Goal: Transaction & Acquisition: Purchase product/service

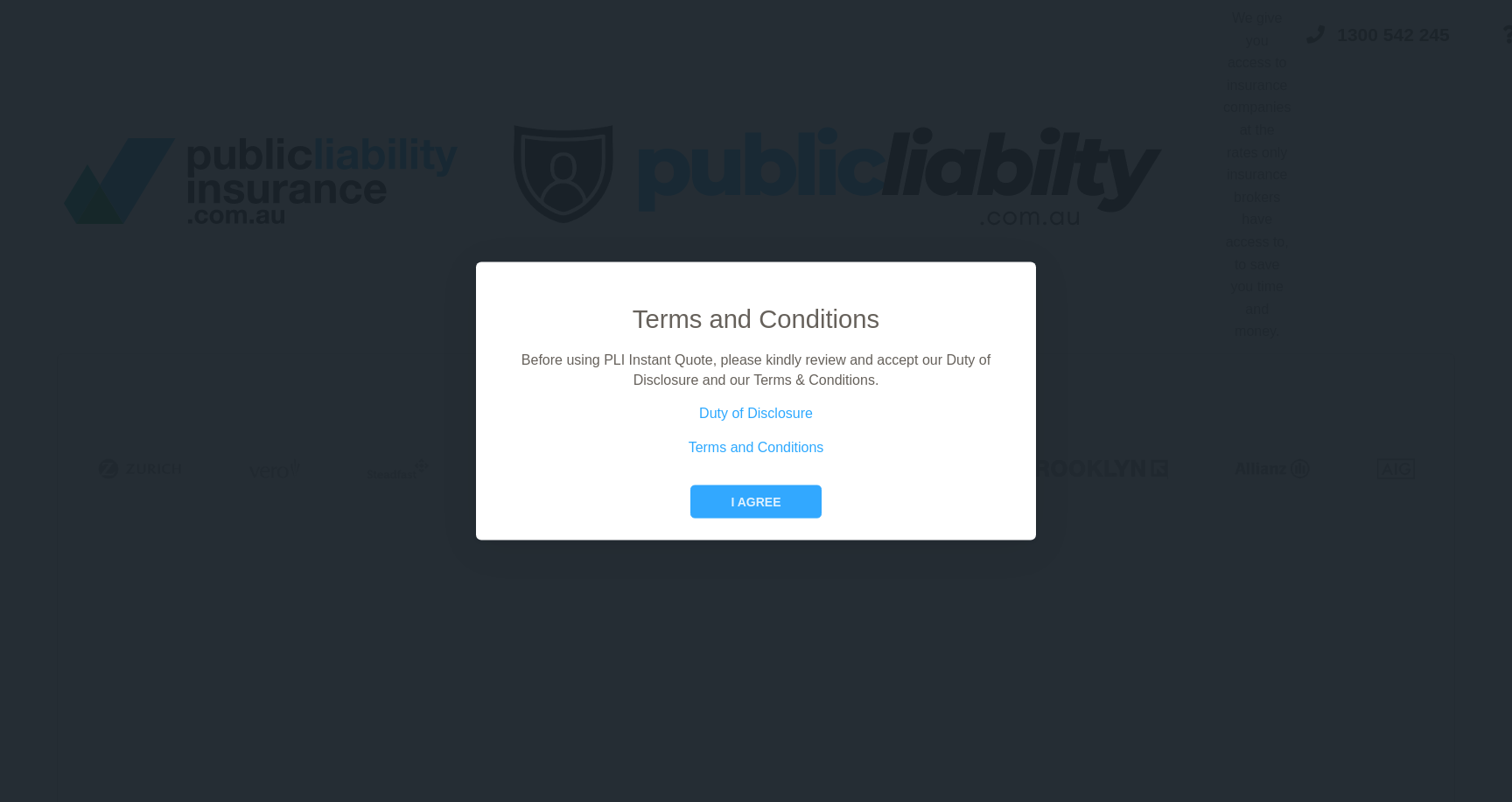
scroll to position [375, 26]
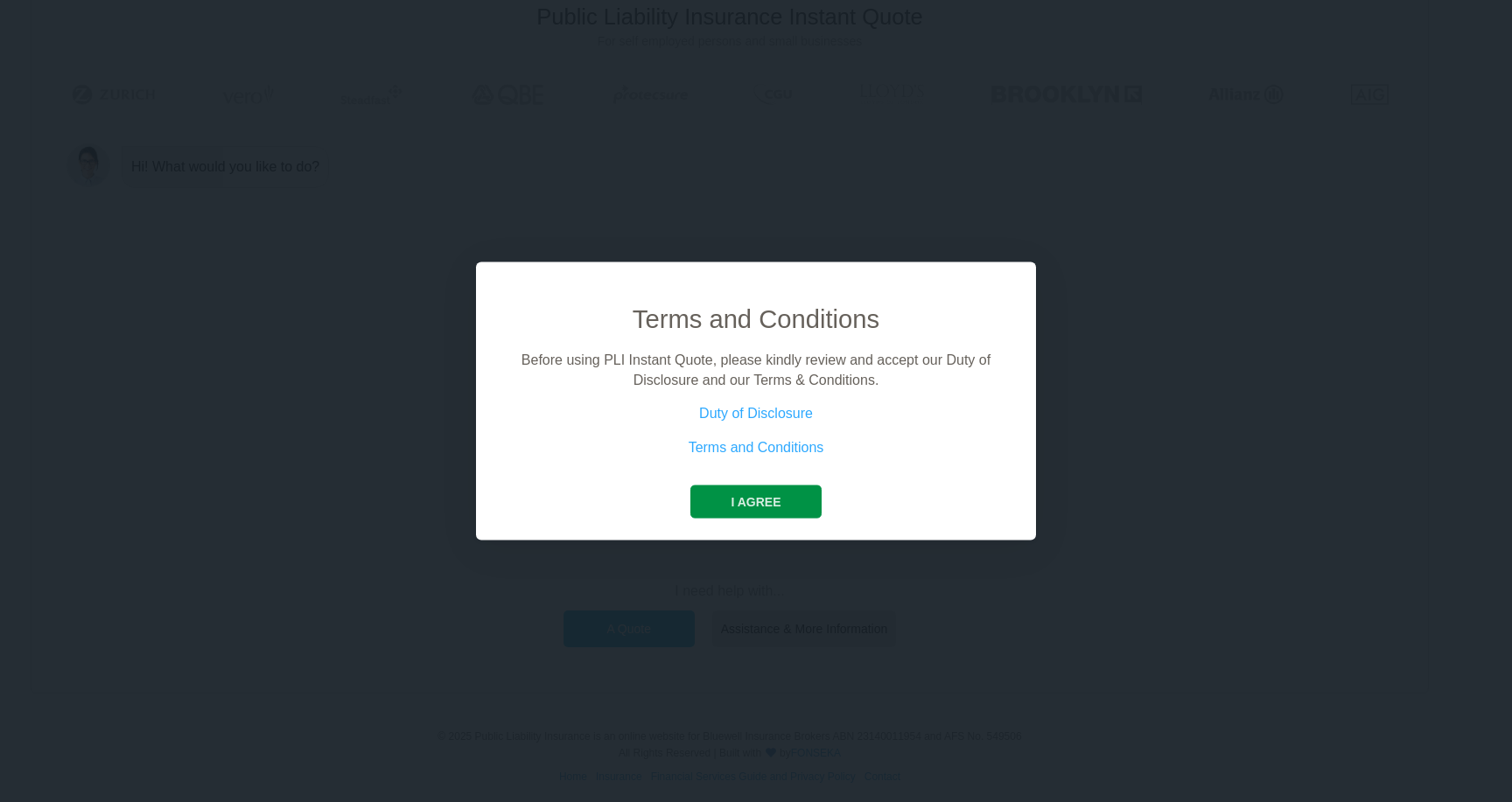
click at [735, 510] on button "I agree" at bounding box center [755, 502] width 130 height 34
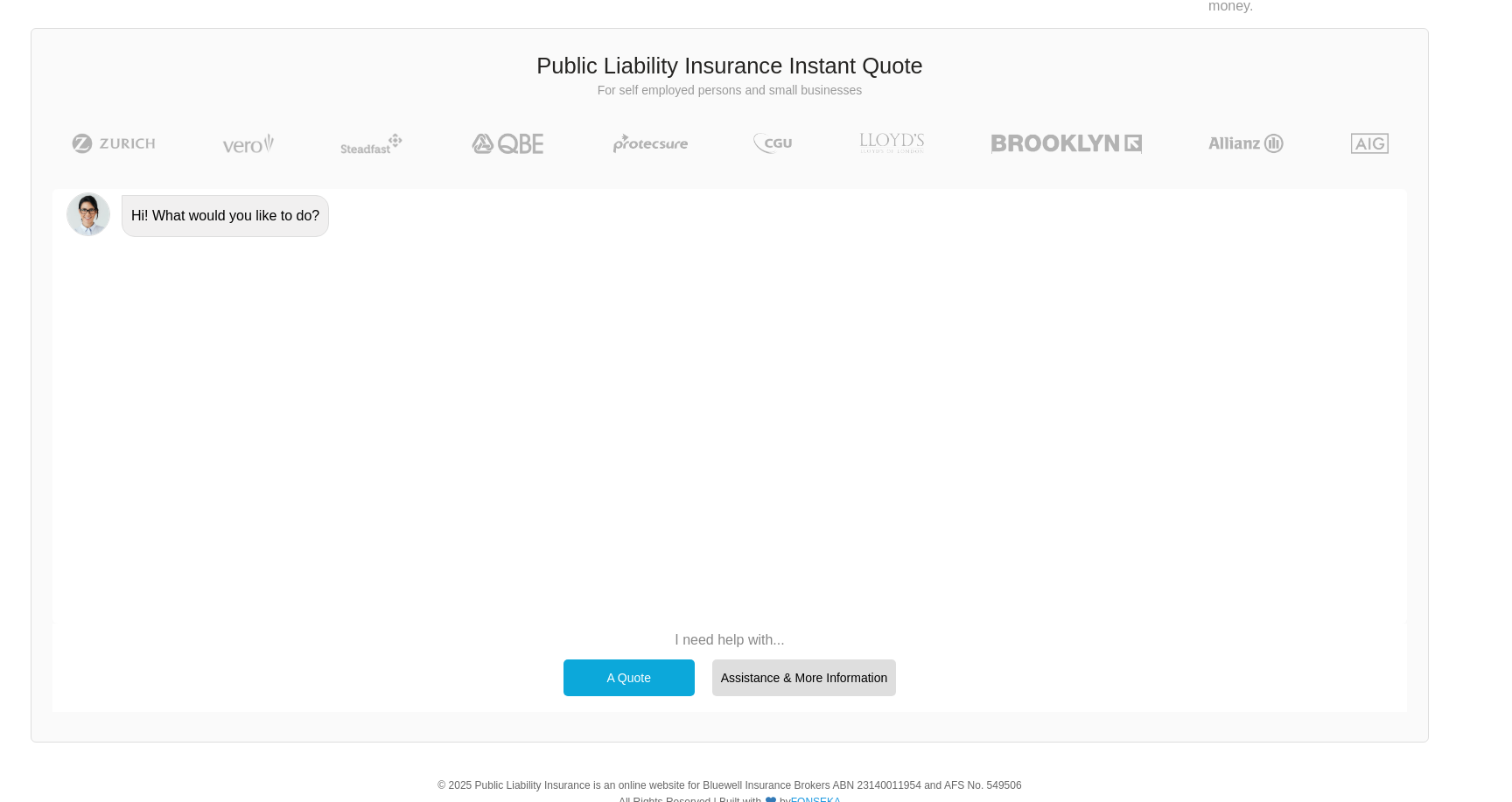
scroll to position [309, 26]
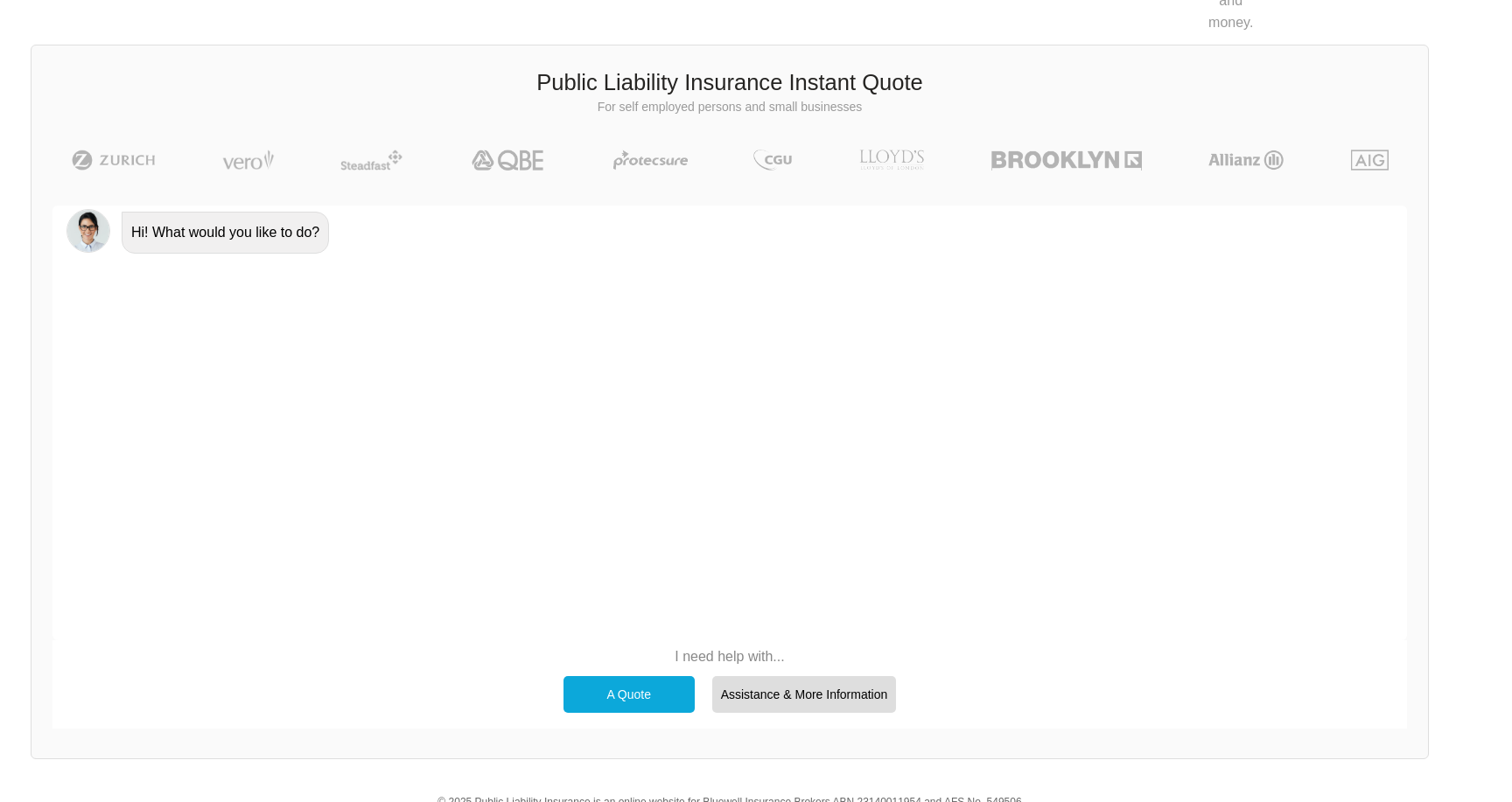
click at [656, 681] on div "A Quote" at bounding box center [630, 695] width 131 height 36
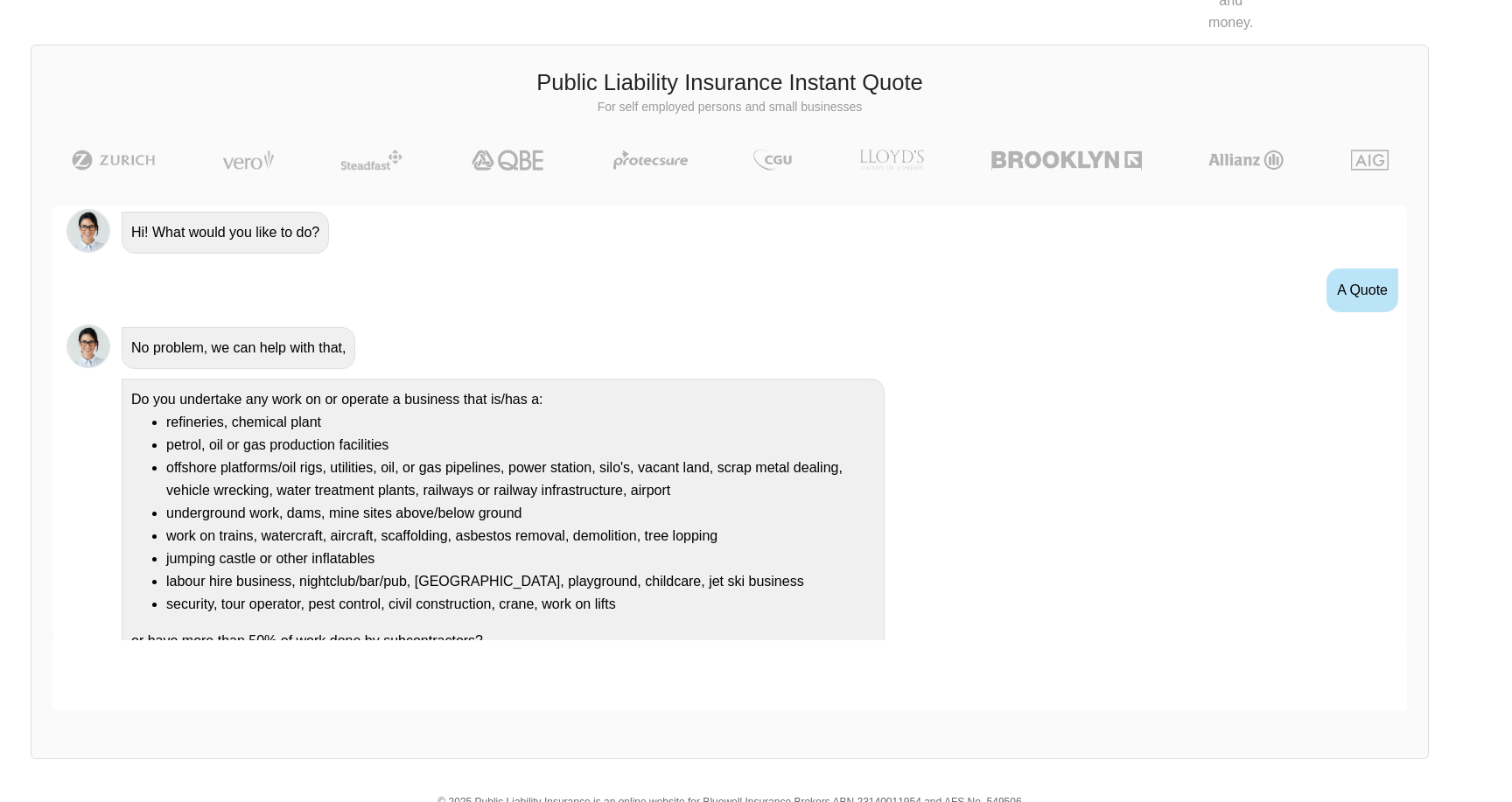
scroll to position [26, 0]
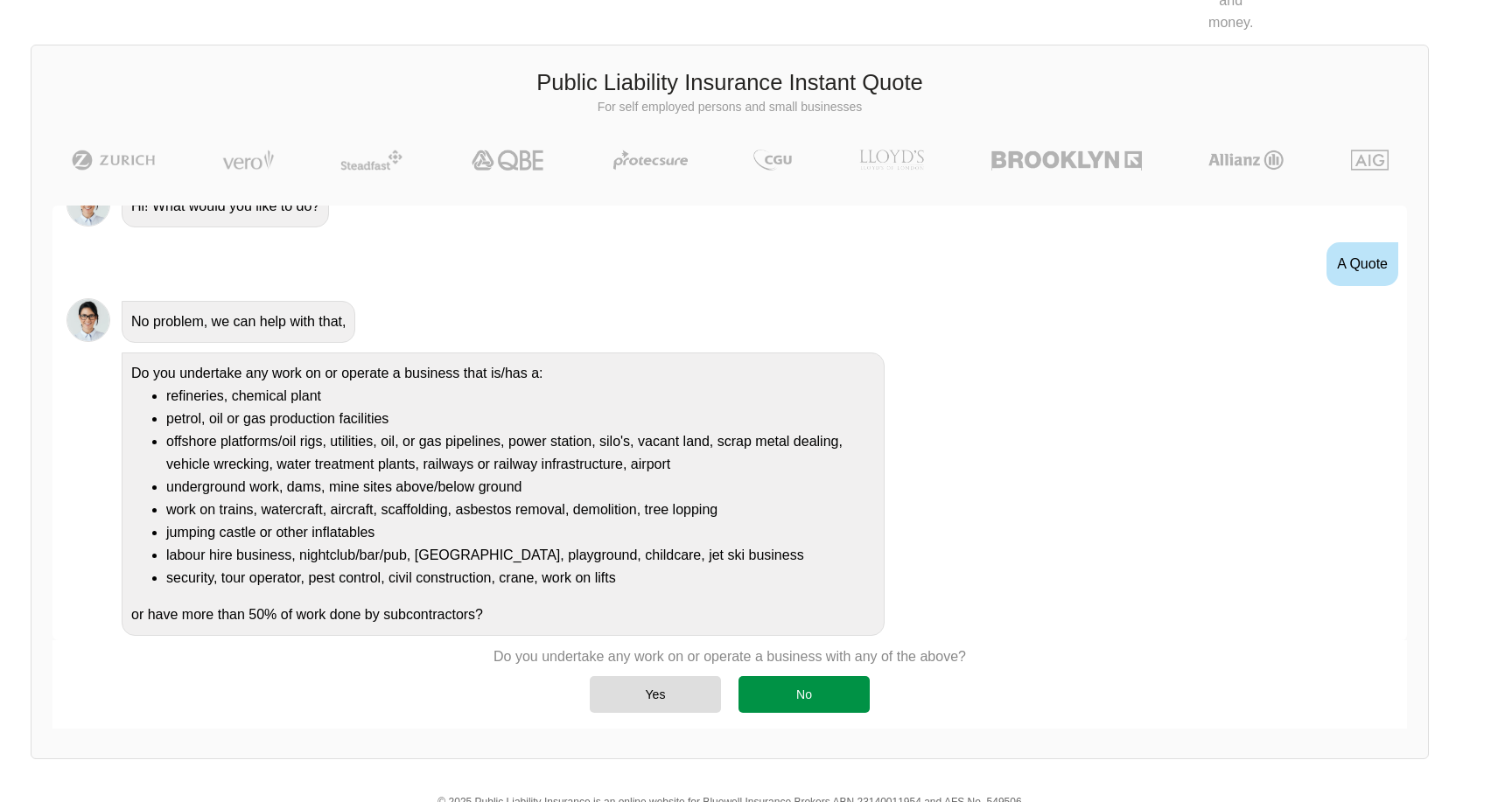
click at [761, 679] on div "No" at bounding box center [804, 695] width 131 height 36
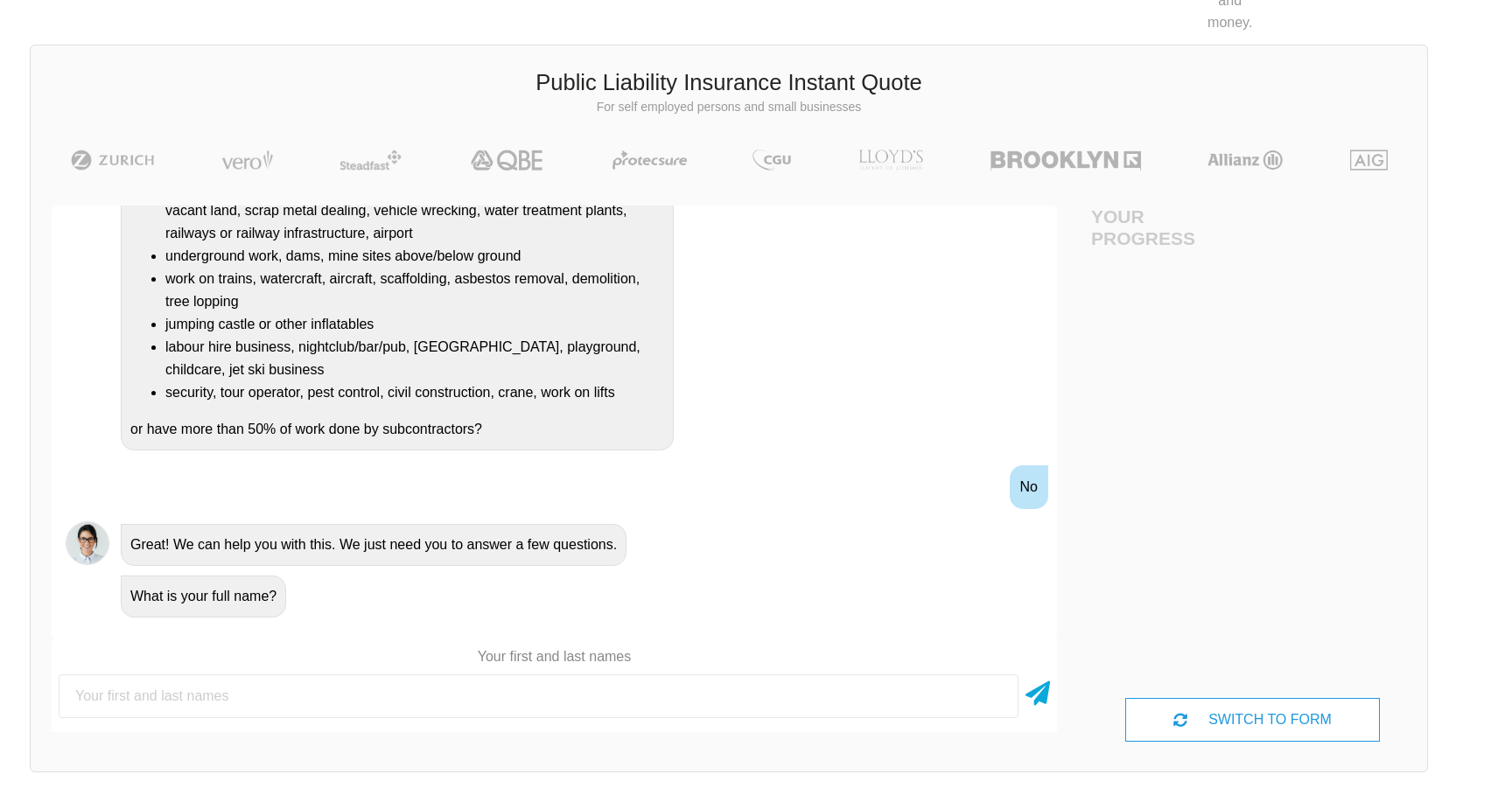
scroll to position [312, 0]
type input "[PERSON_NAME]"
click at [1026, 681] on icon at bounding box center [1038, 690] width 25 height 32
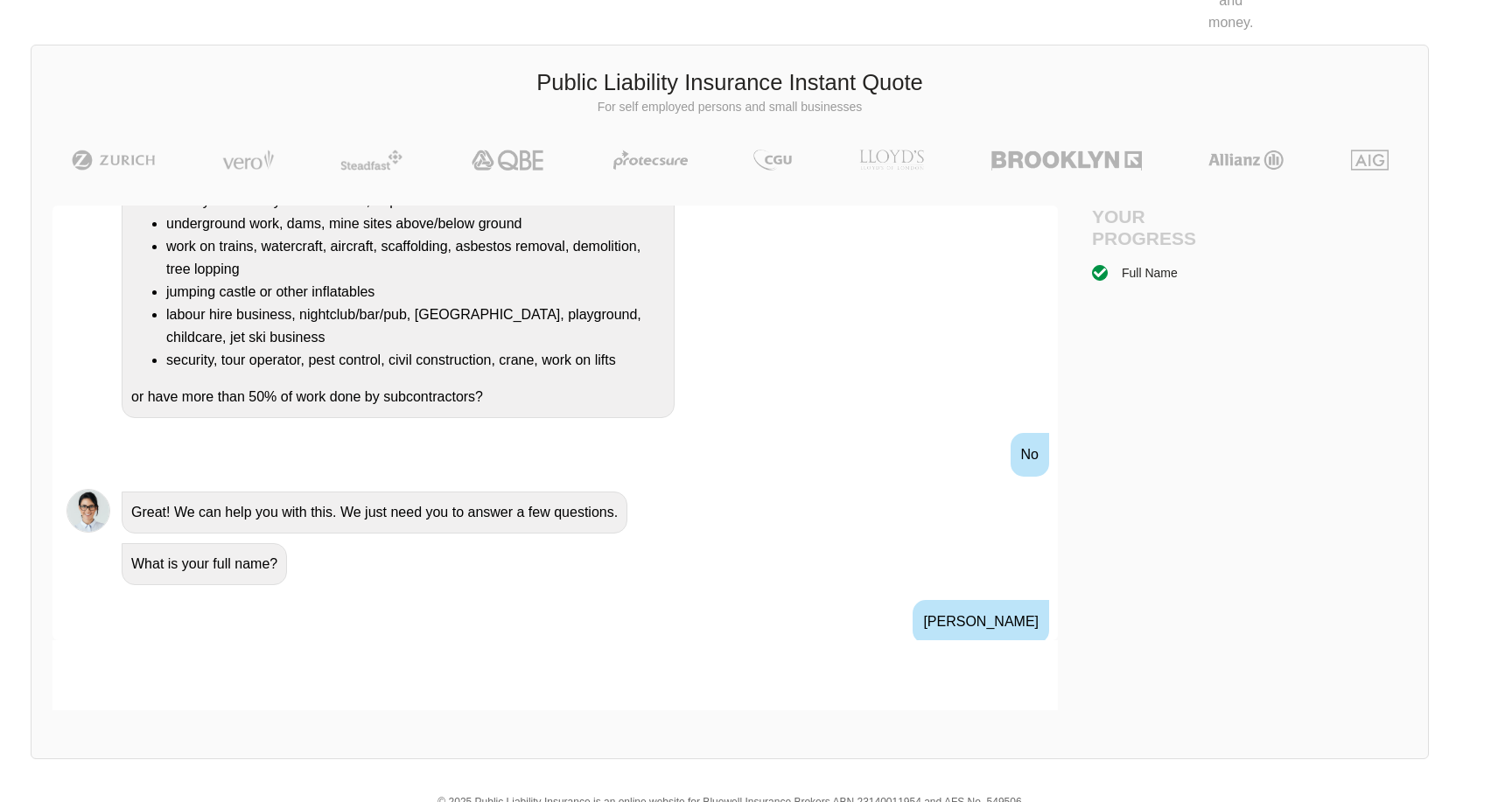
scroll to position [377, 0]
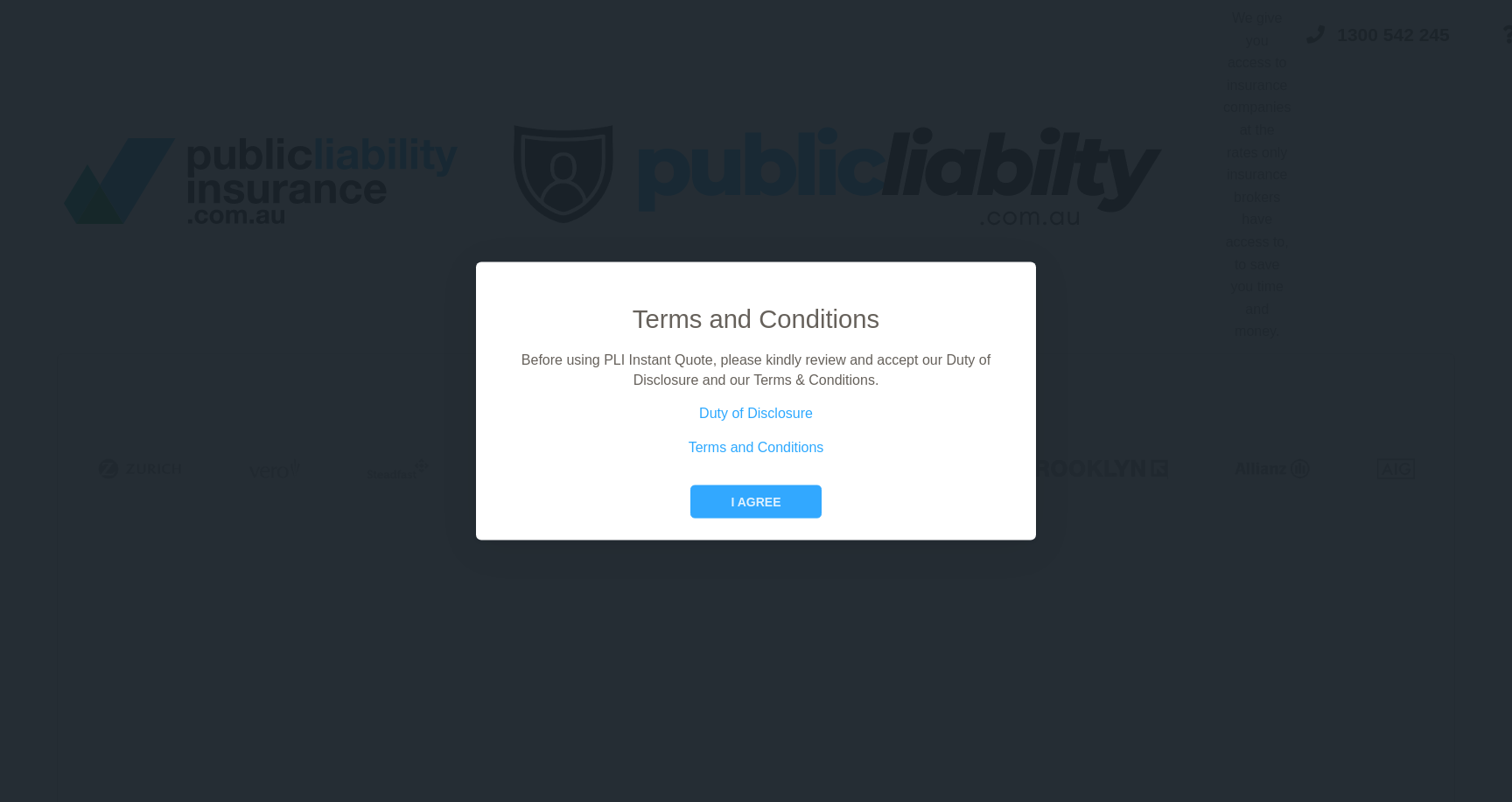
scroll to position [309, 26]
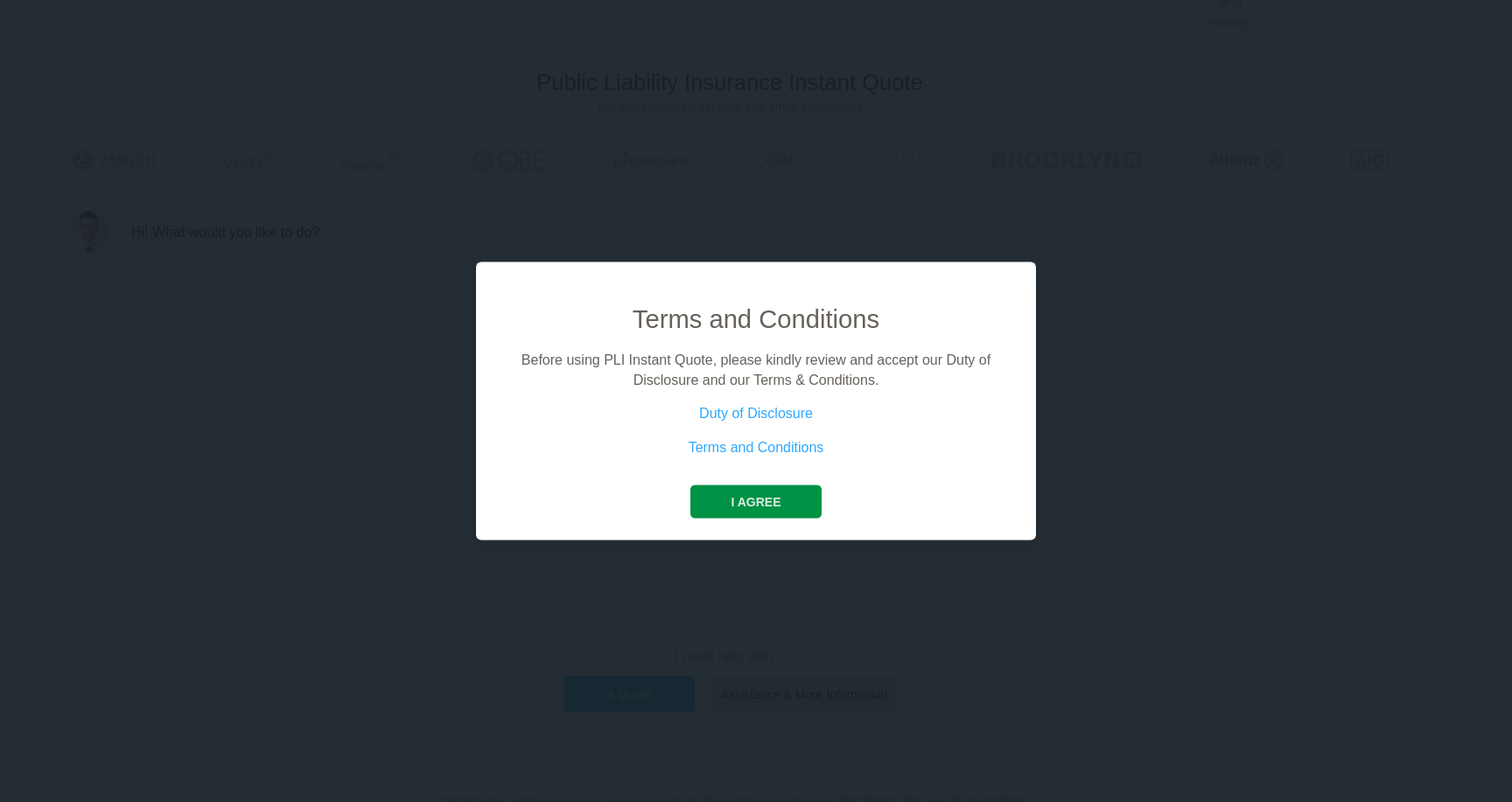
click at [751, 501] on button "I agree" at bounding box center [755, 502] width 130 height 34
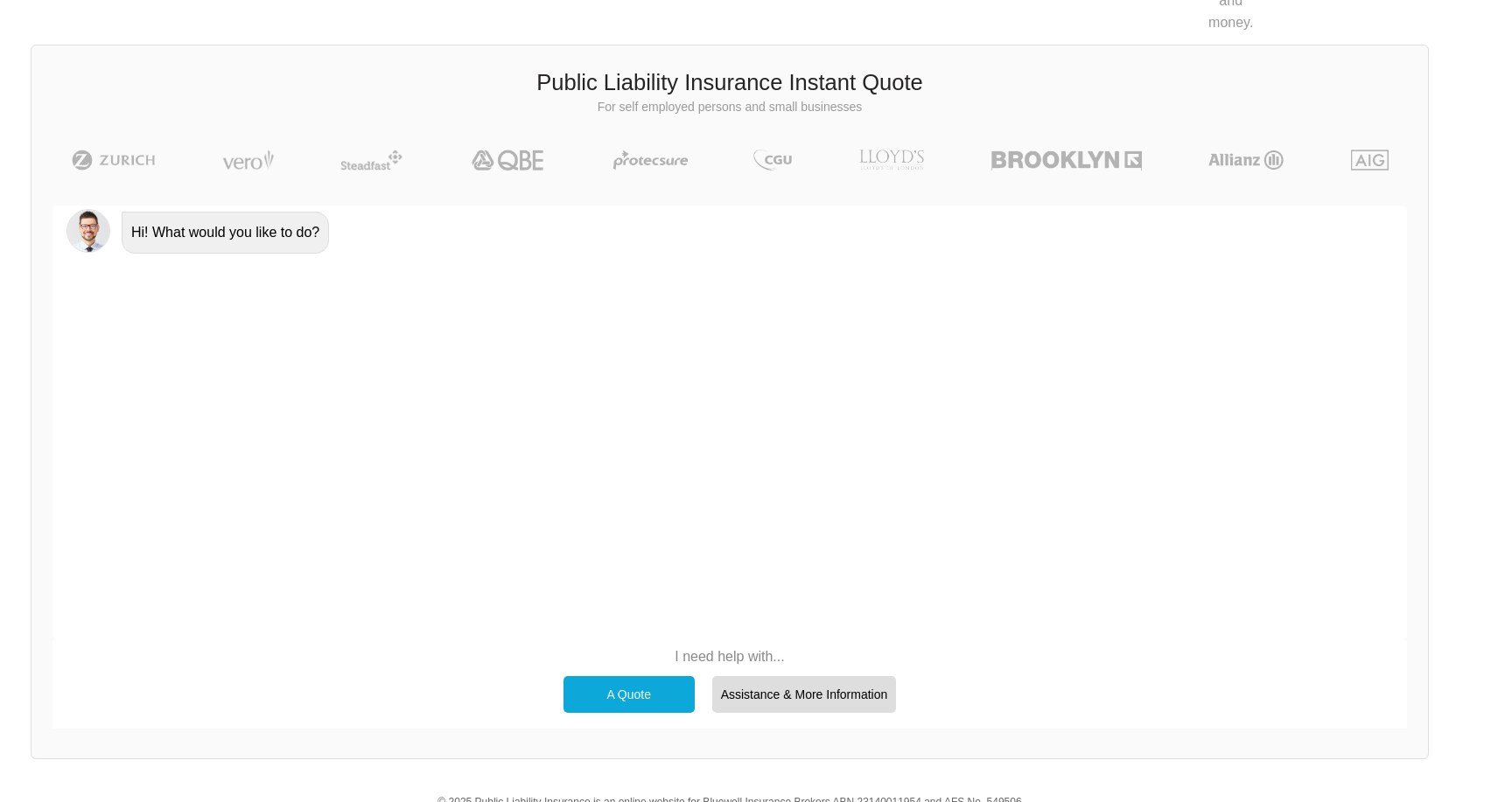
click at [660, 677] on div "A Quote" at bounding box center [630, 695] width 131 height 36
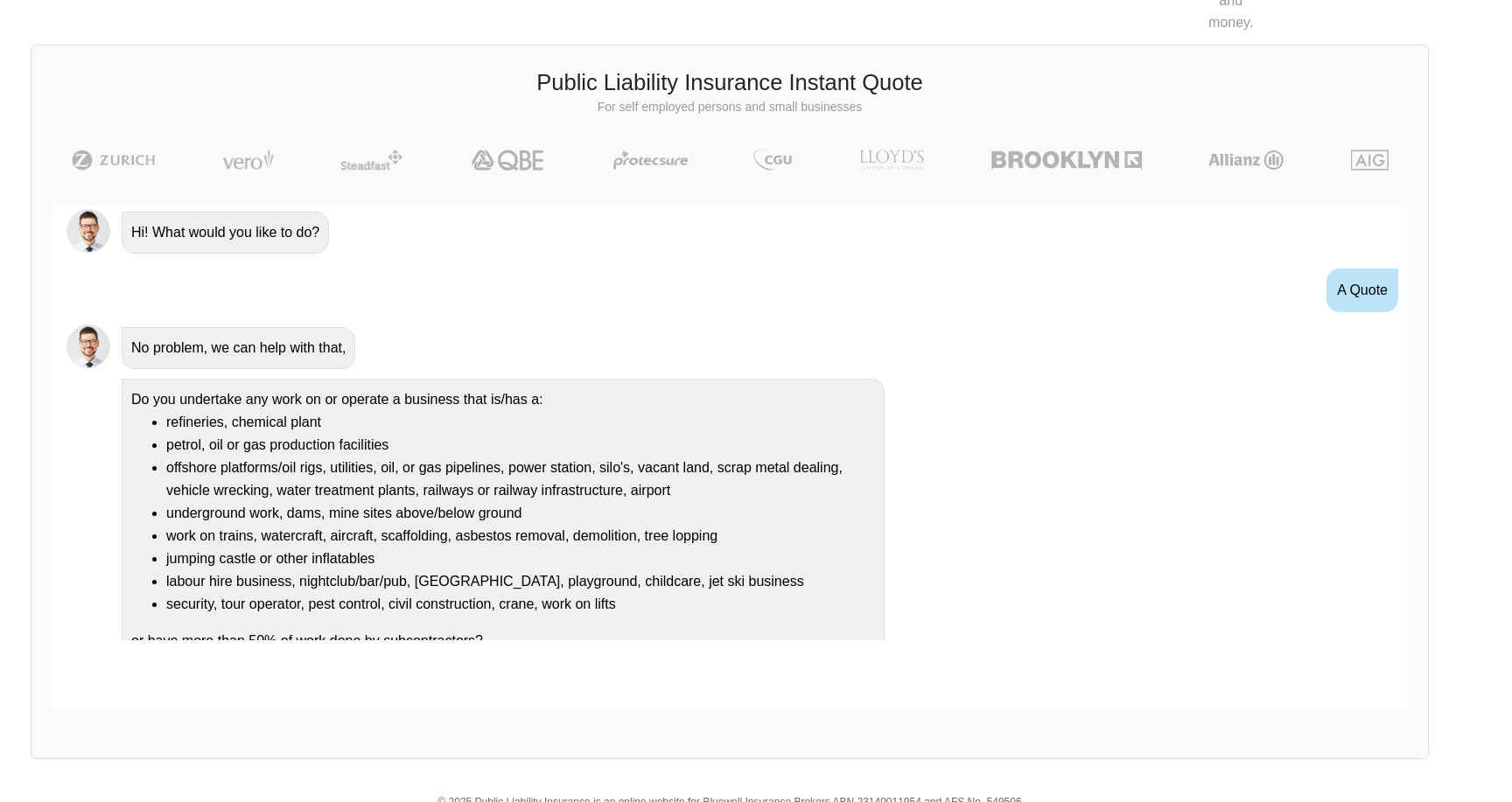
scroll to position [26, 0]
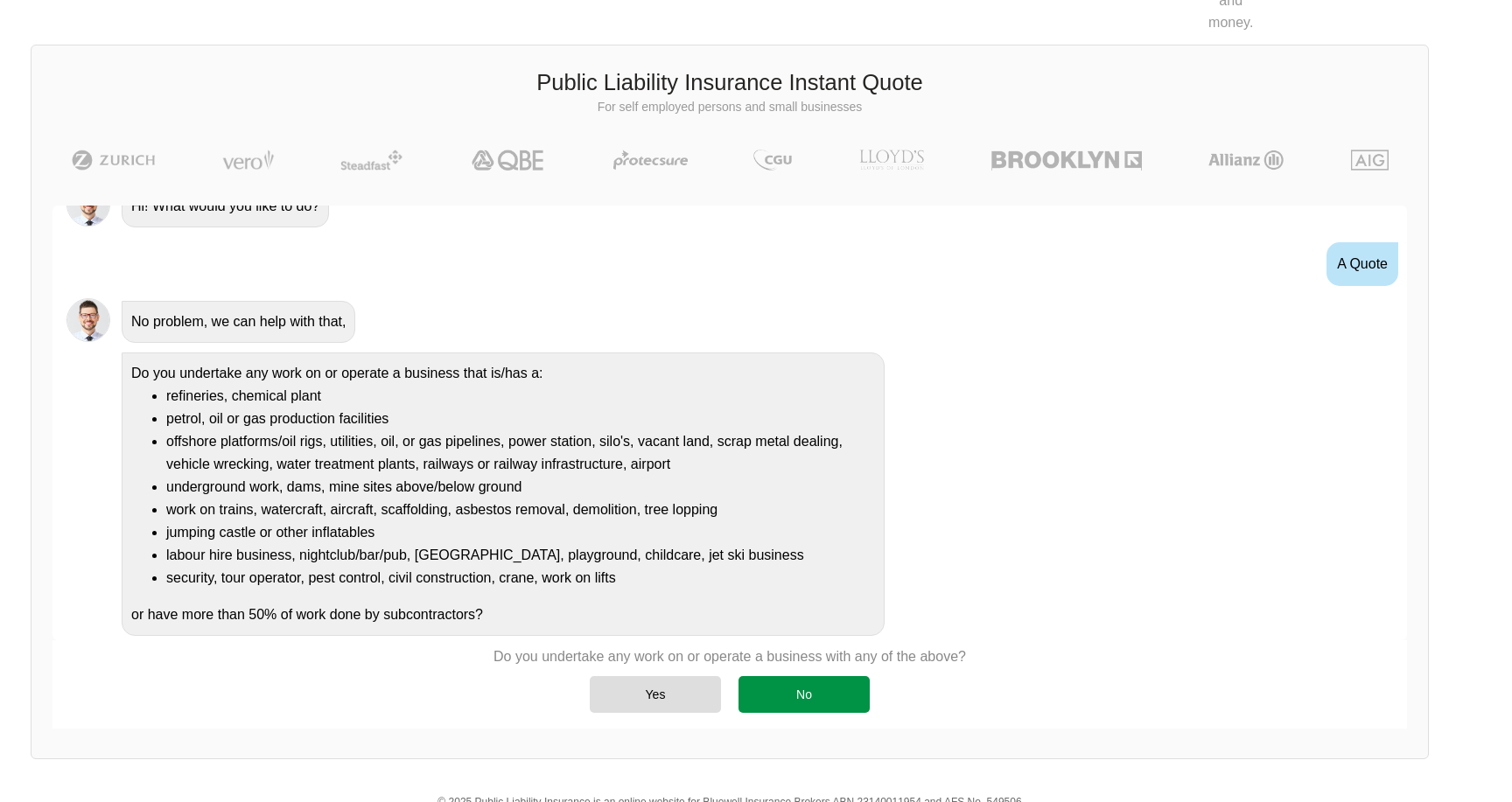
click at [796, 679] on div "No" at bounding box center [804, 695] width 131 height 36
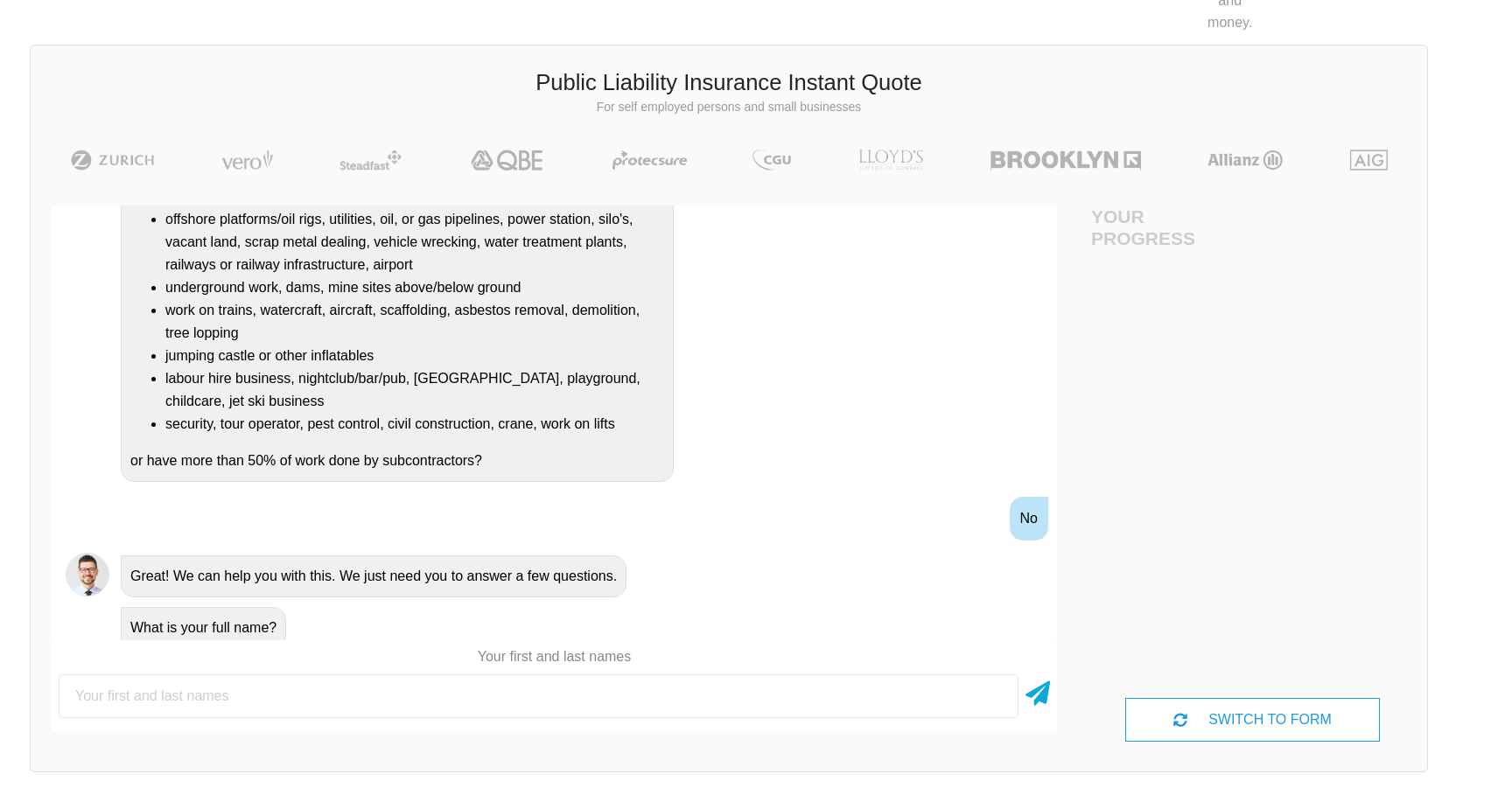
scroll to position [262, 0]
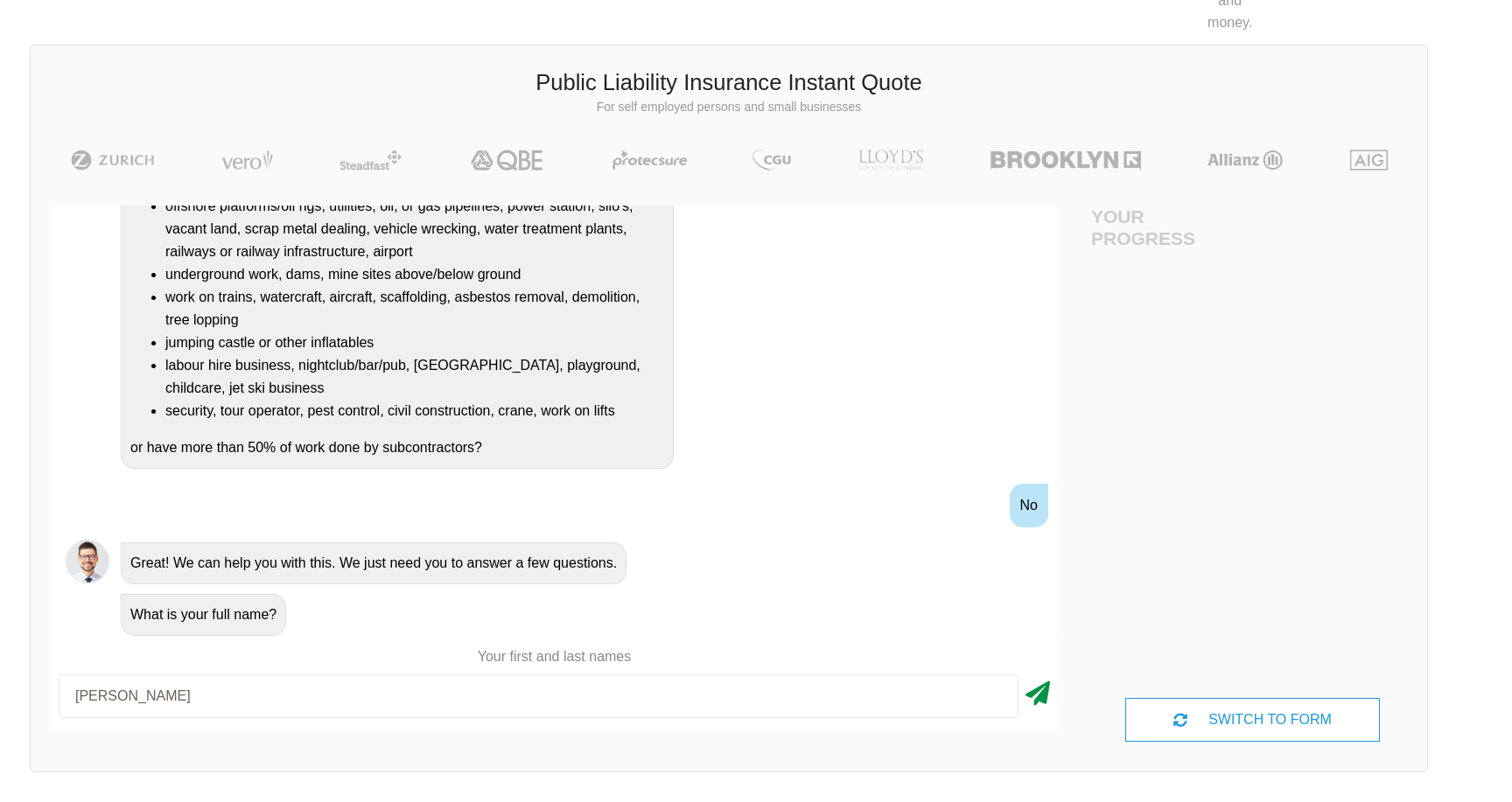
type input "[PERSON_NAME]"
click at [1026, 690] on icon at bounding box center [1038, 690] width 25 height 32
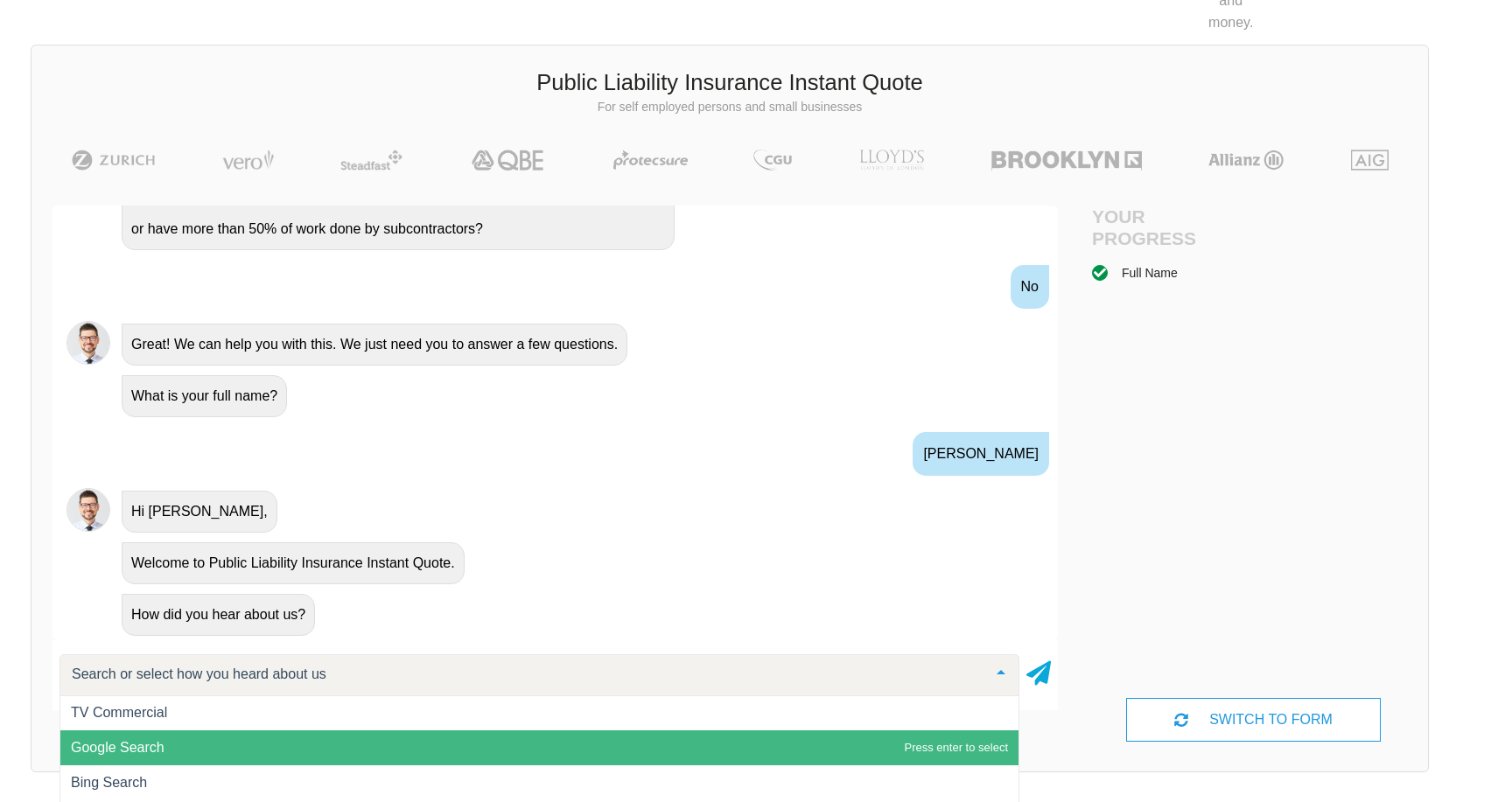
scroll to position [1, 0]
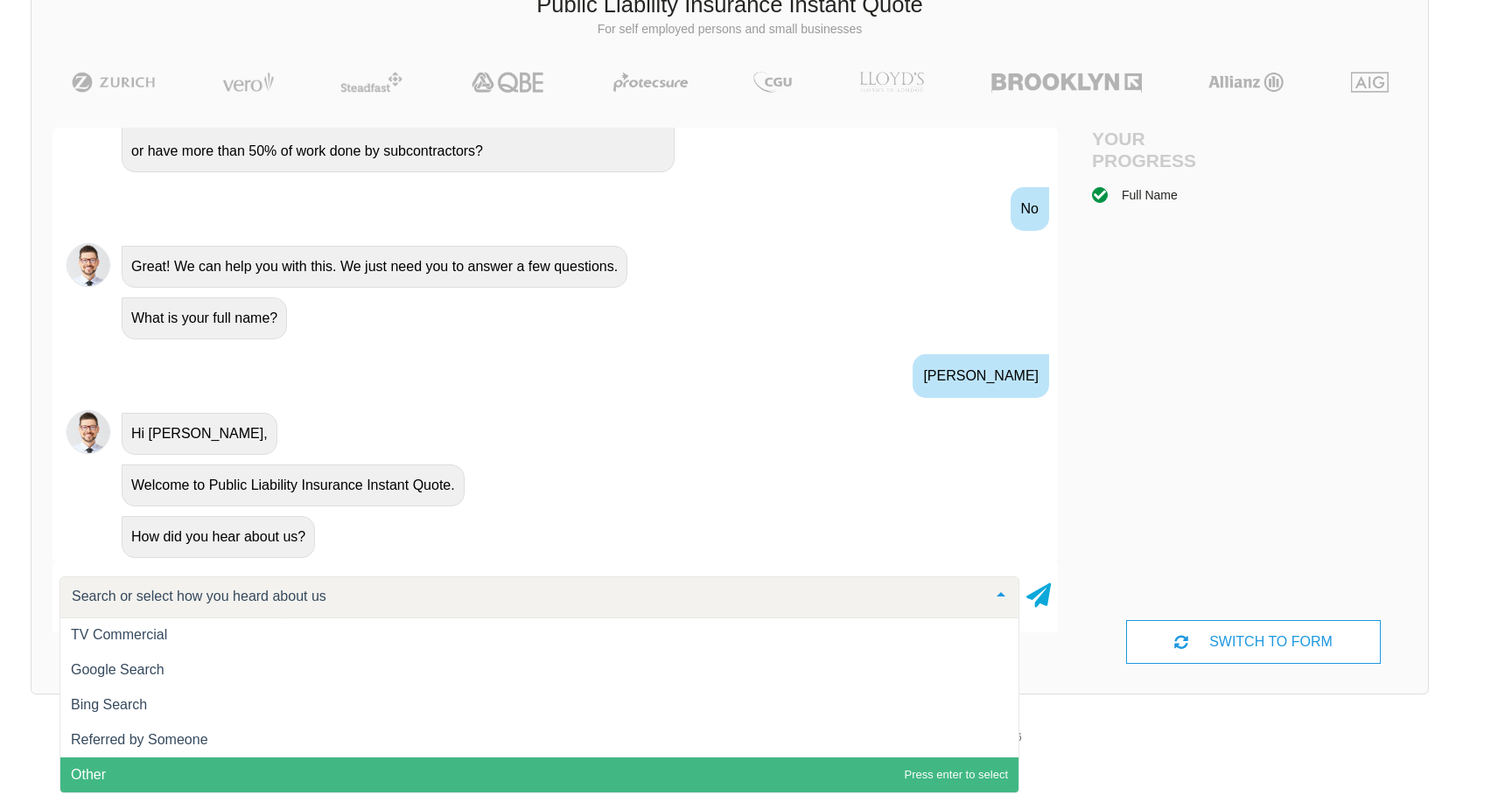
click at [212, 766] on span "Other" at bounding box center [539, 775] width 958 height 35
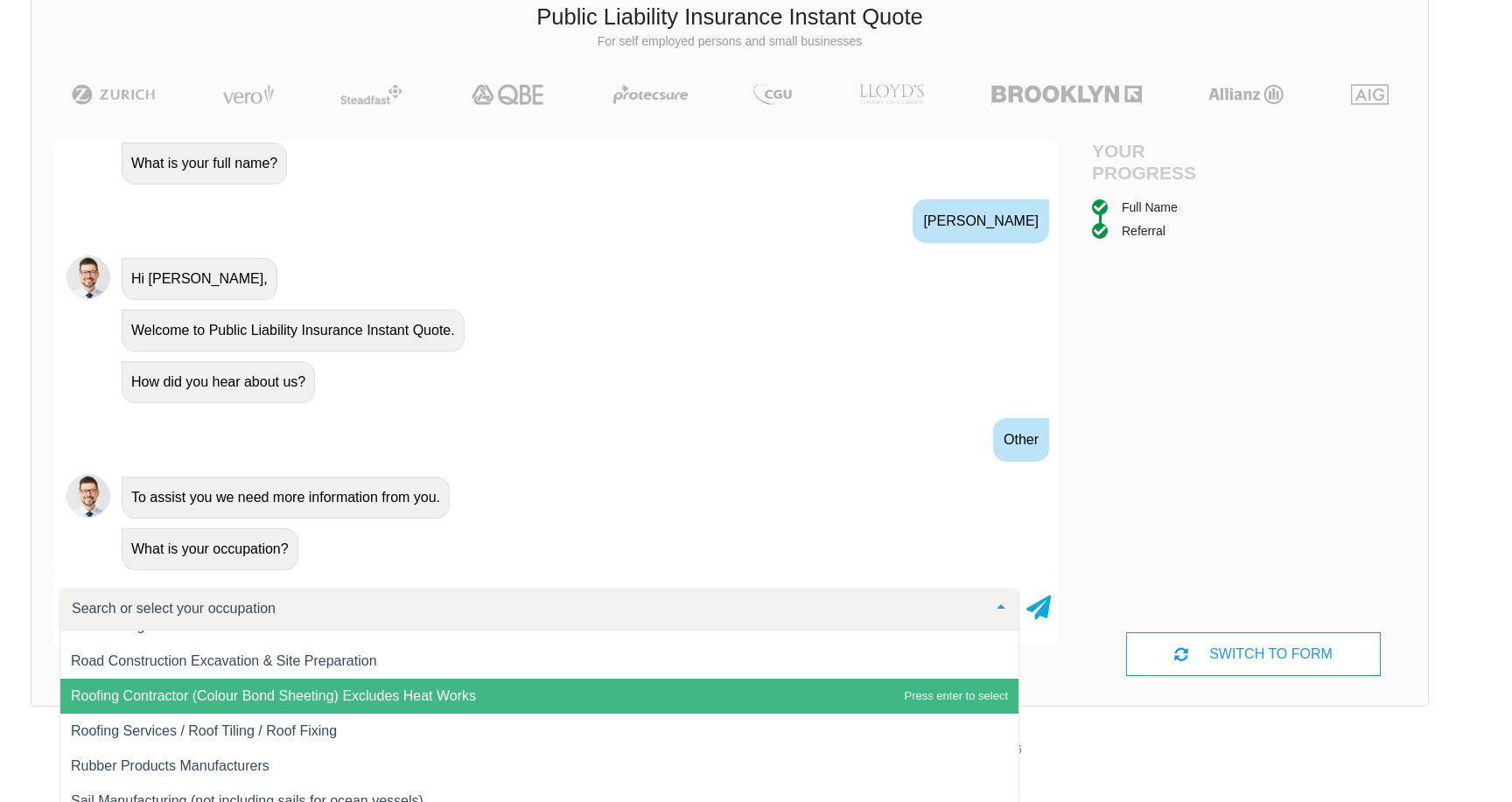
scroll to position [20785, 0]
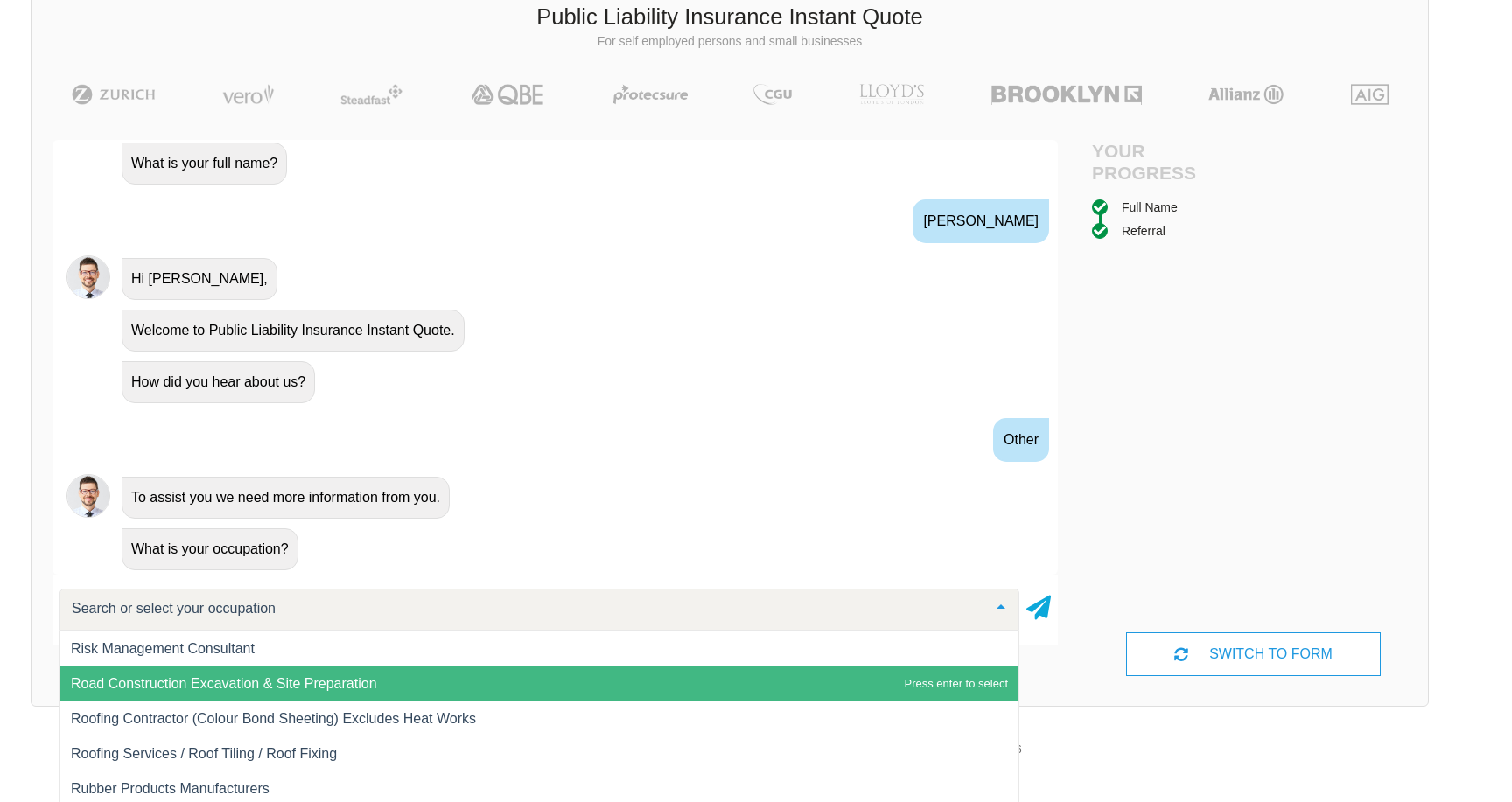
click at [388, 688] on span "Road Construction Excavation & Site Preparation" at bounding box center [539, 684] width 958 height 35
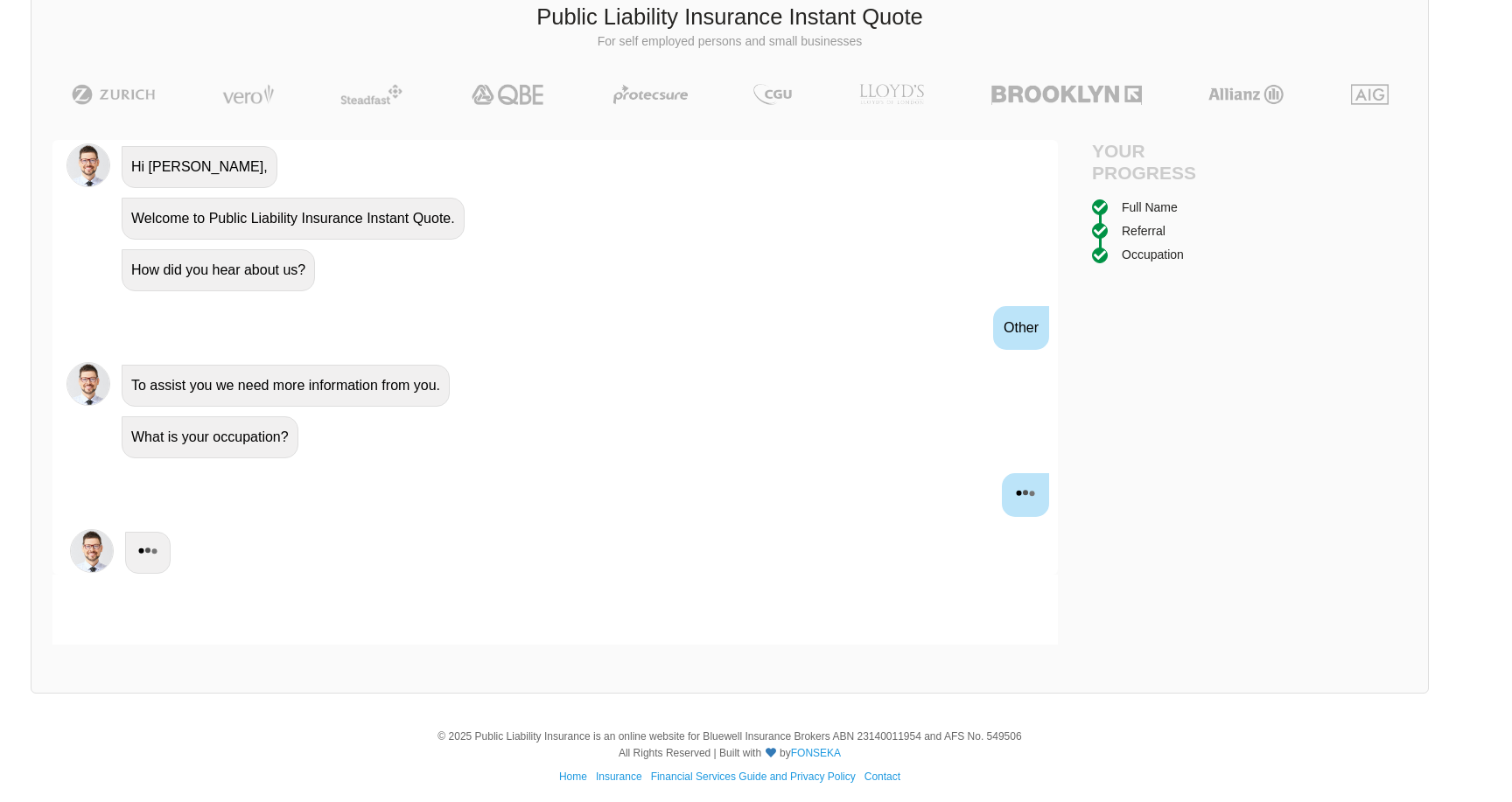
scroll to position [763, 0]
drag, startPoint x: 1199, startPoint y: 17, endPoint x: 851, endPoint y: 266, distance: 427.9
click at [851, 266] on div "How did you hear about us?" at bounding box center [580, 265] width 930 height 45
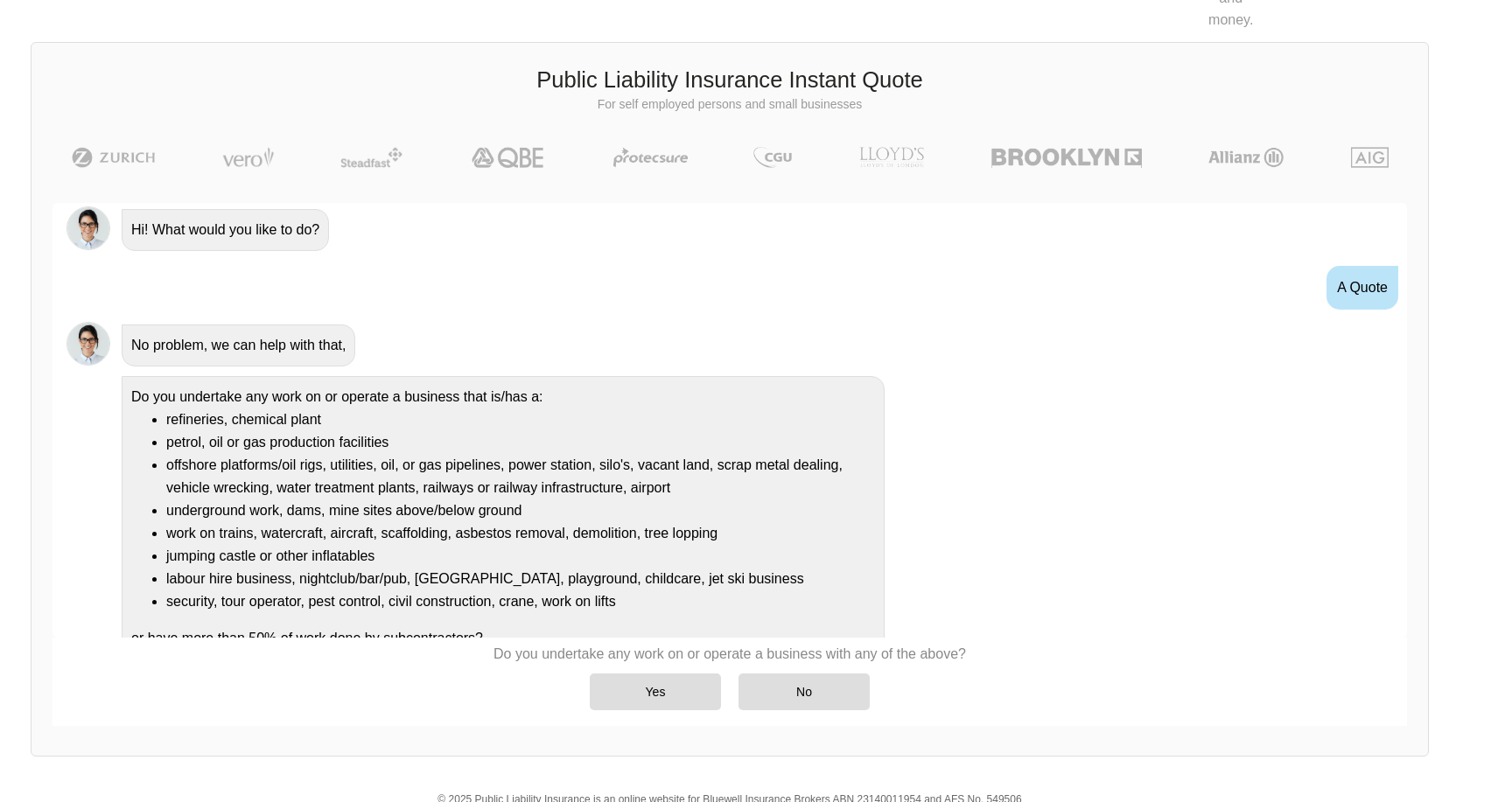
scroll to position [26, 0]
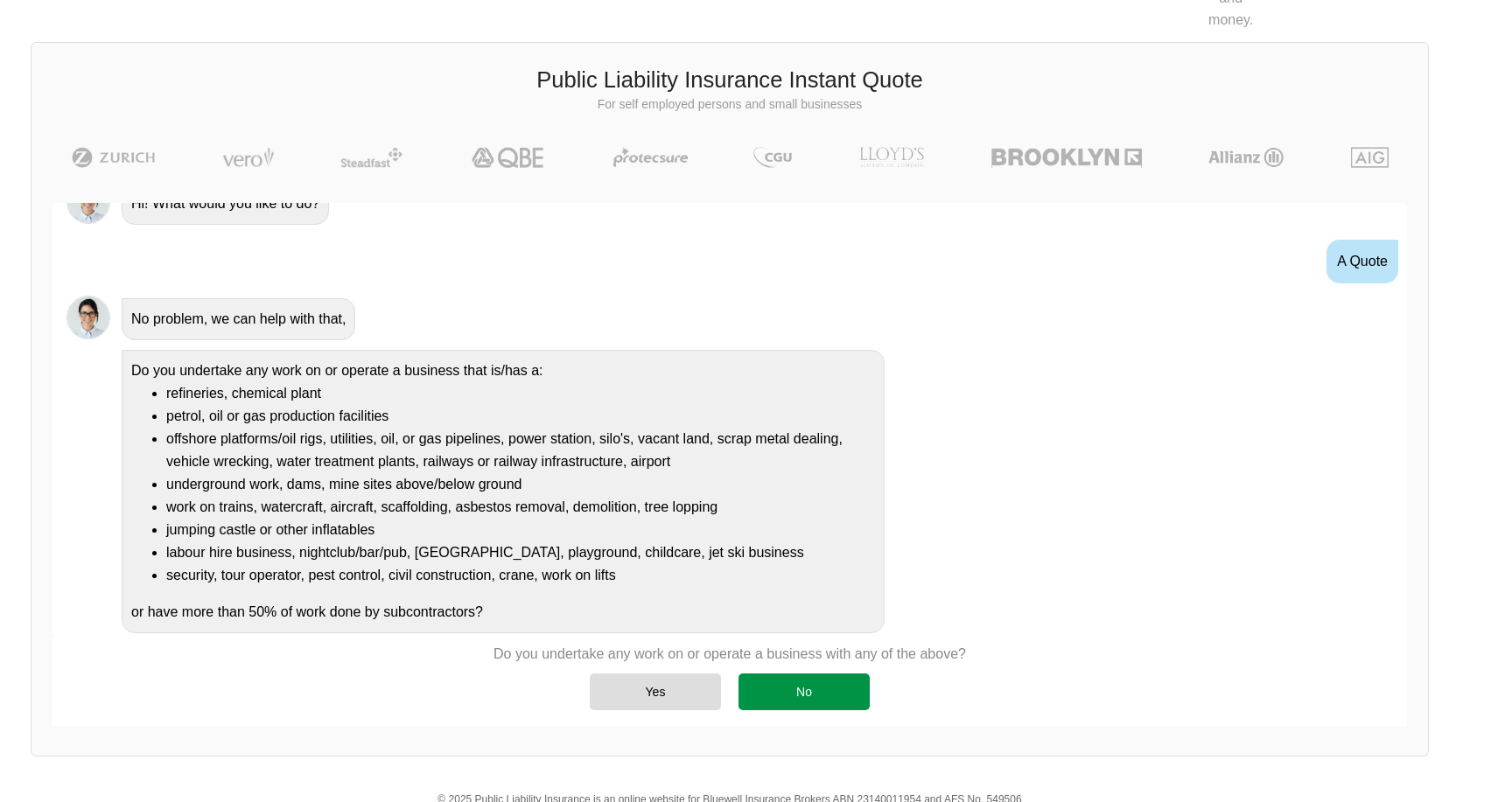
click at [829, 687] on div "No" at bounding box center [804, 692] width 131 height 36
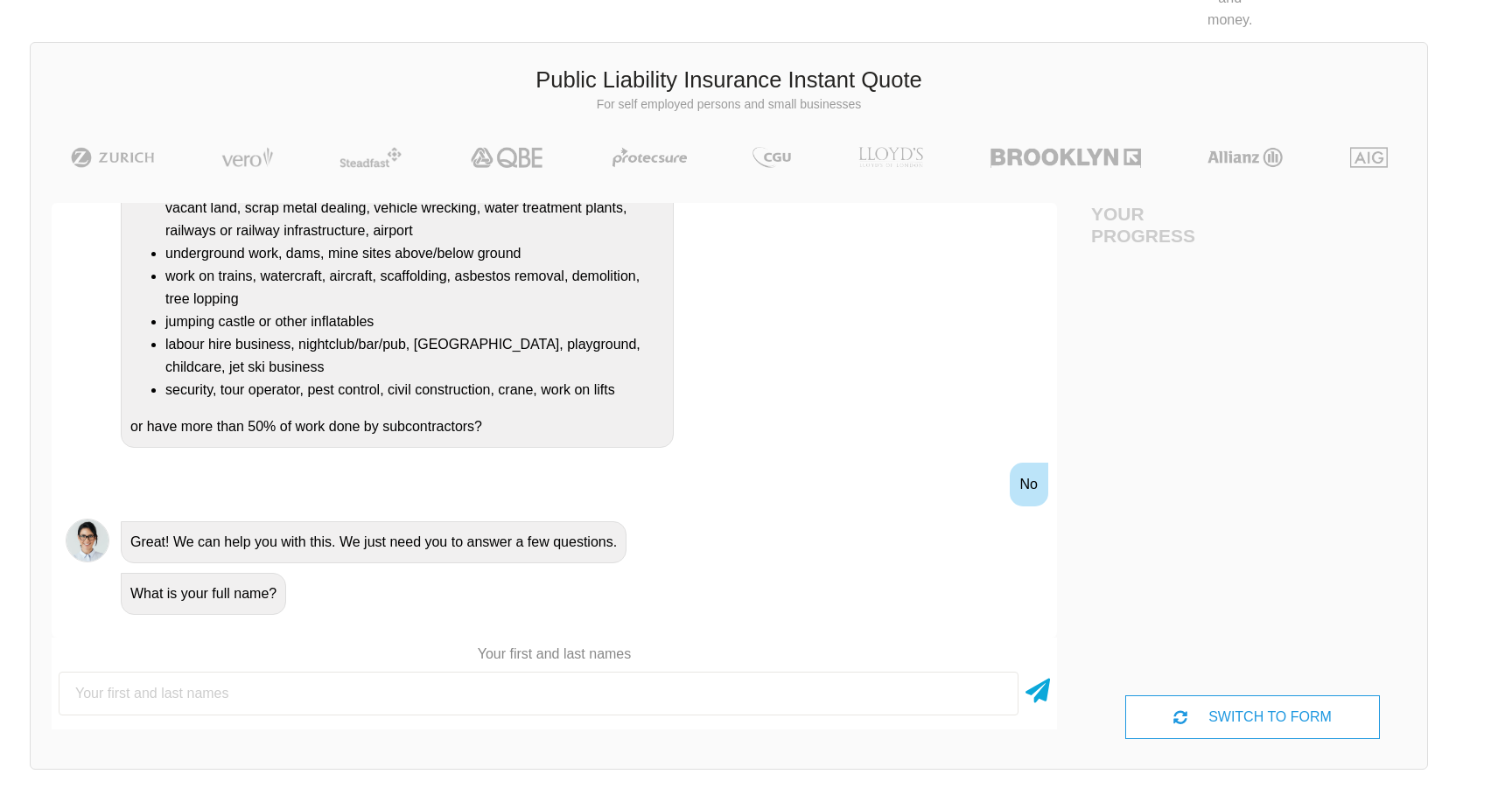
scroll to position [312, 0]
type input "[PERSON_NAME]"
click at [1026, 677] on icon at bounding box center [1038, 687] width 25 height 32
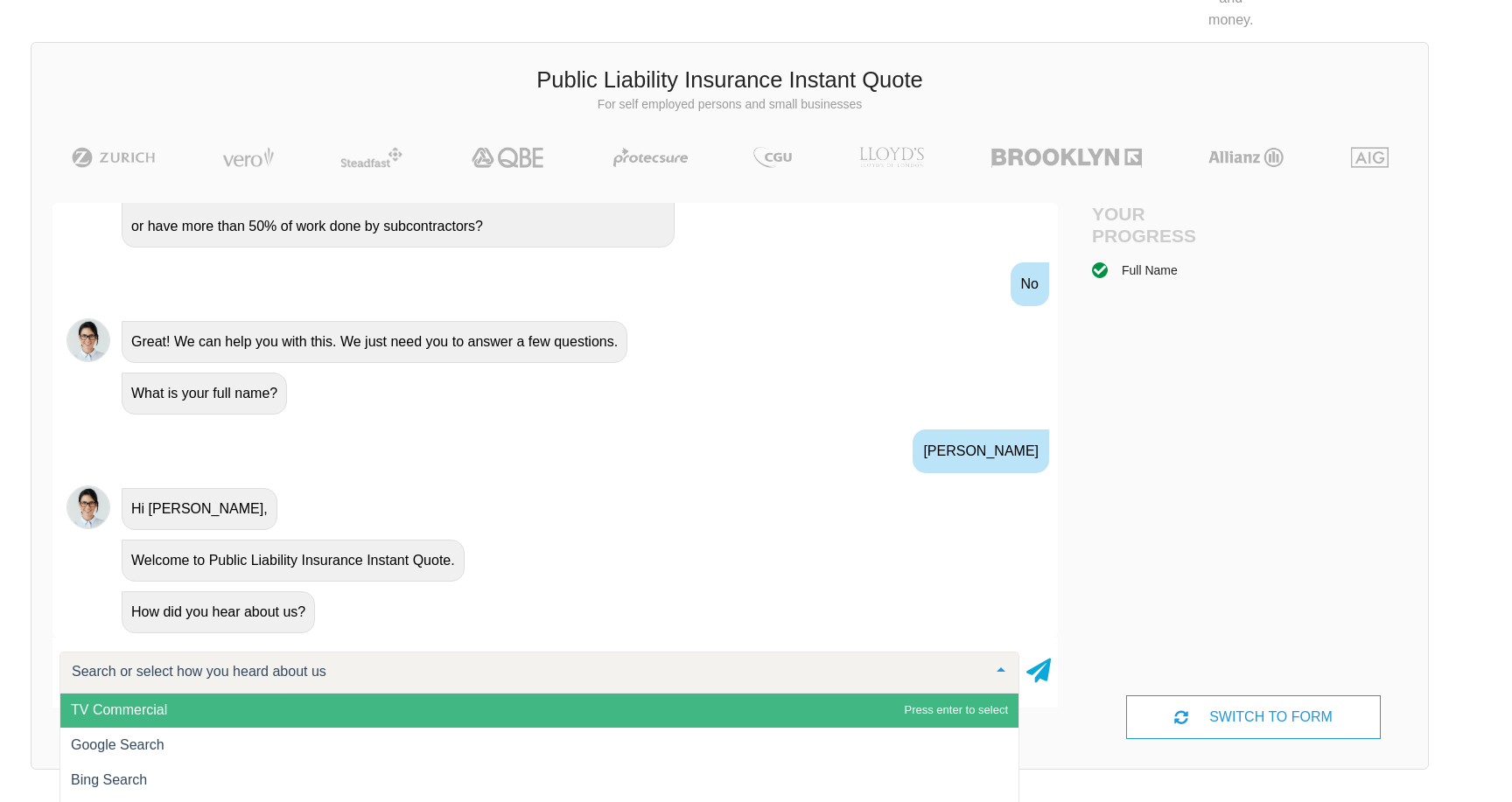
scroll to position [1, 0]
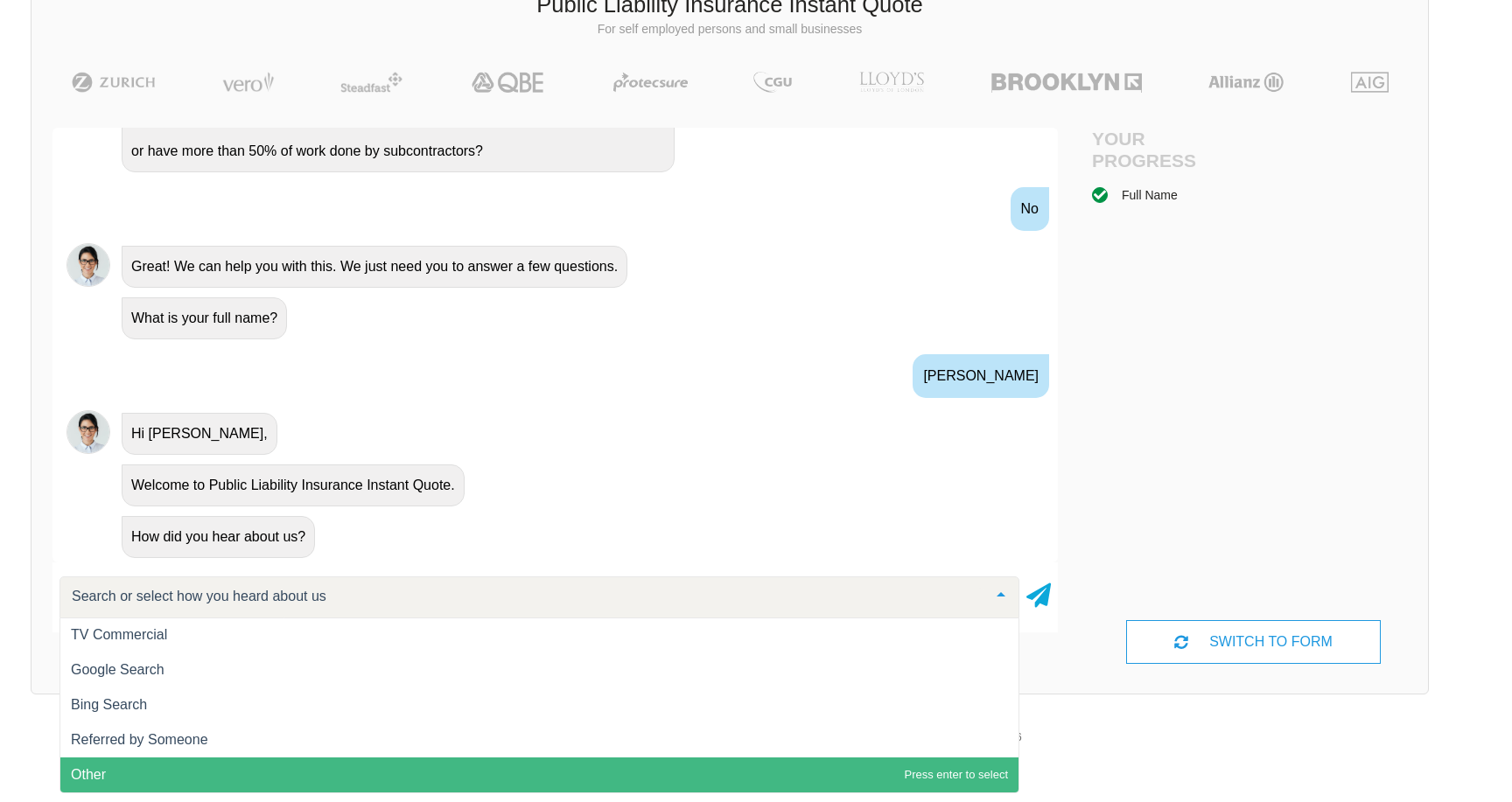
click at [358, 775] on span "Other" at bounding box center [539, 775] width 958 height 35
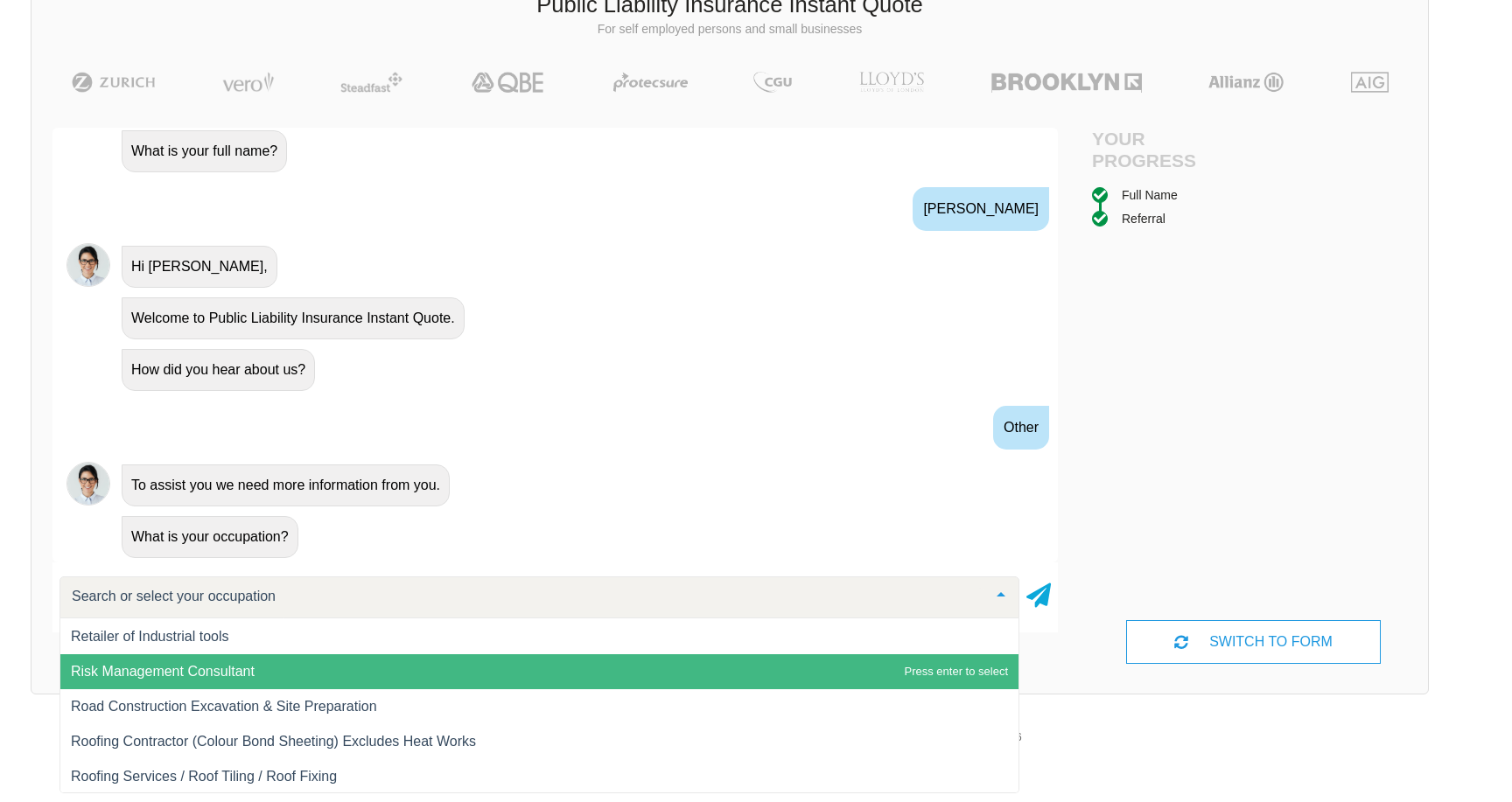
scroll to position [20760, 0]
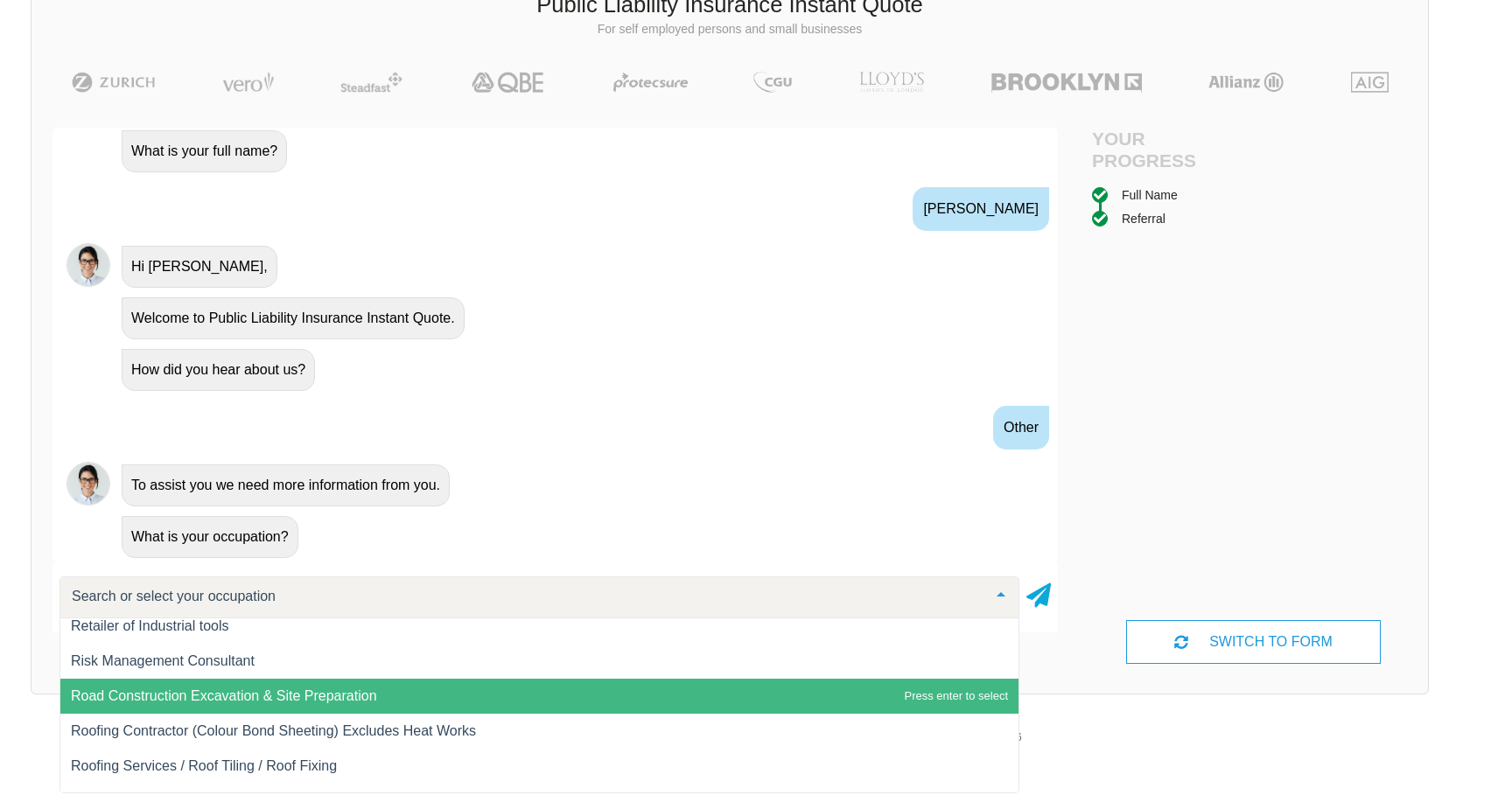
click at [214, 688] on span "Road Construction Excavation & Site Preparation" at bounding box center [224, 696] width 307 height 15
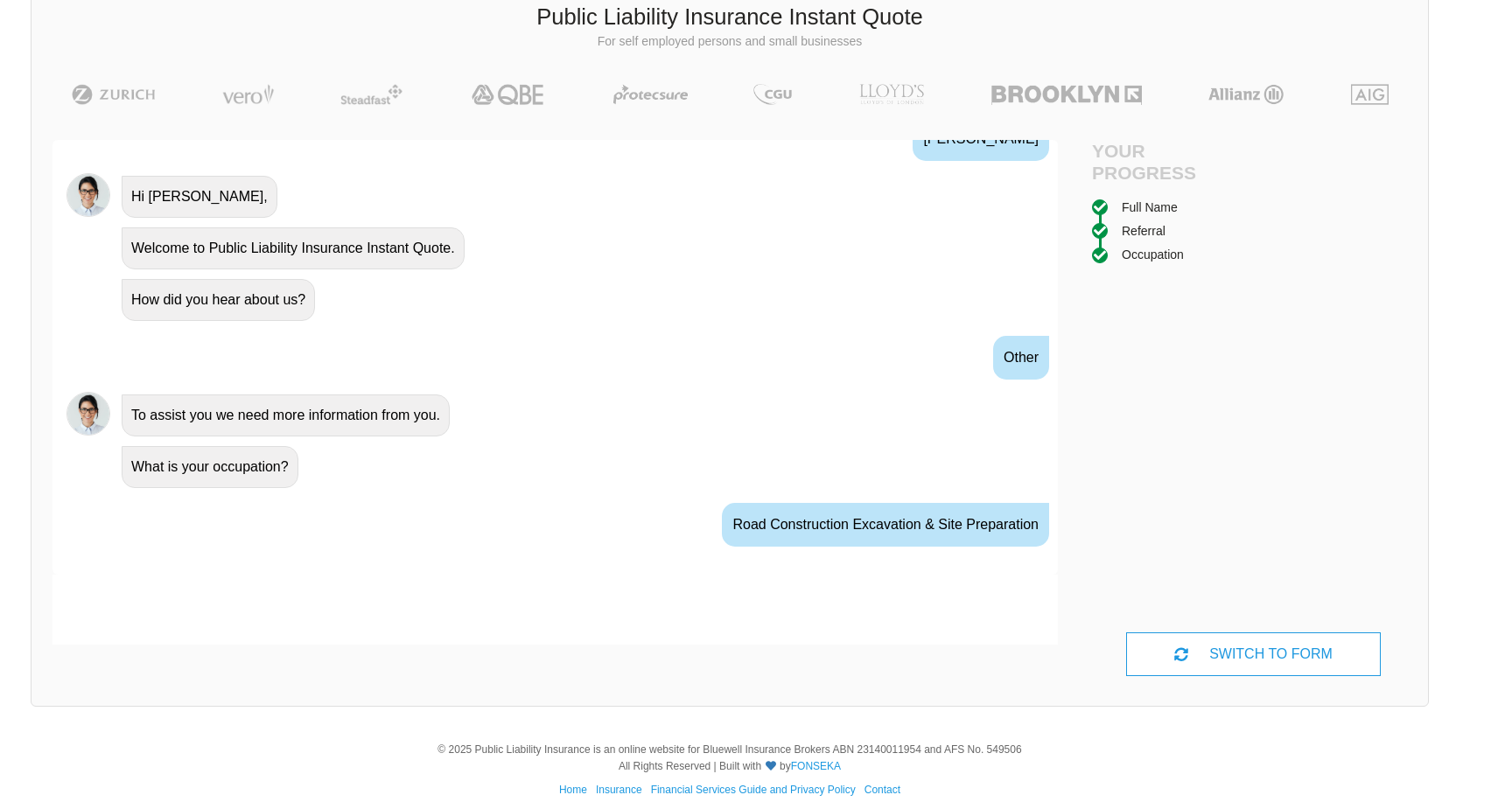
scroll to position [763, 0]
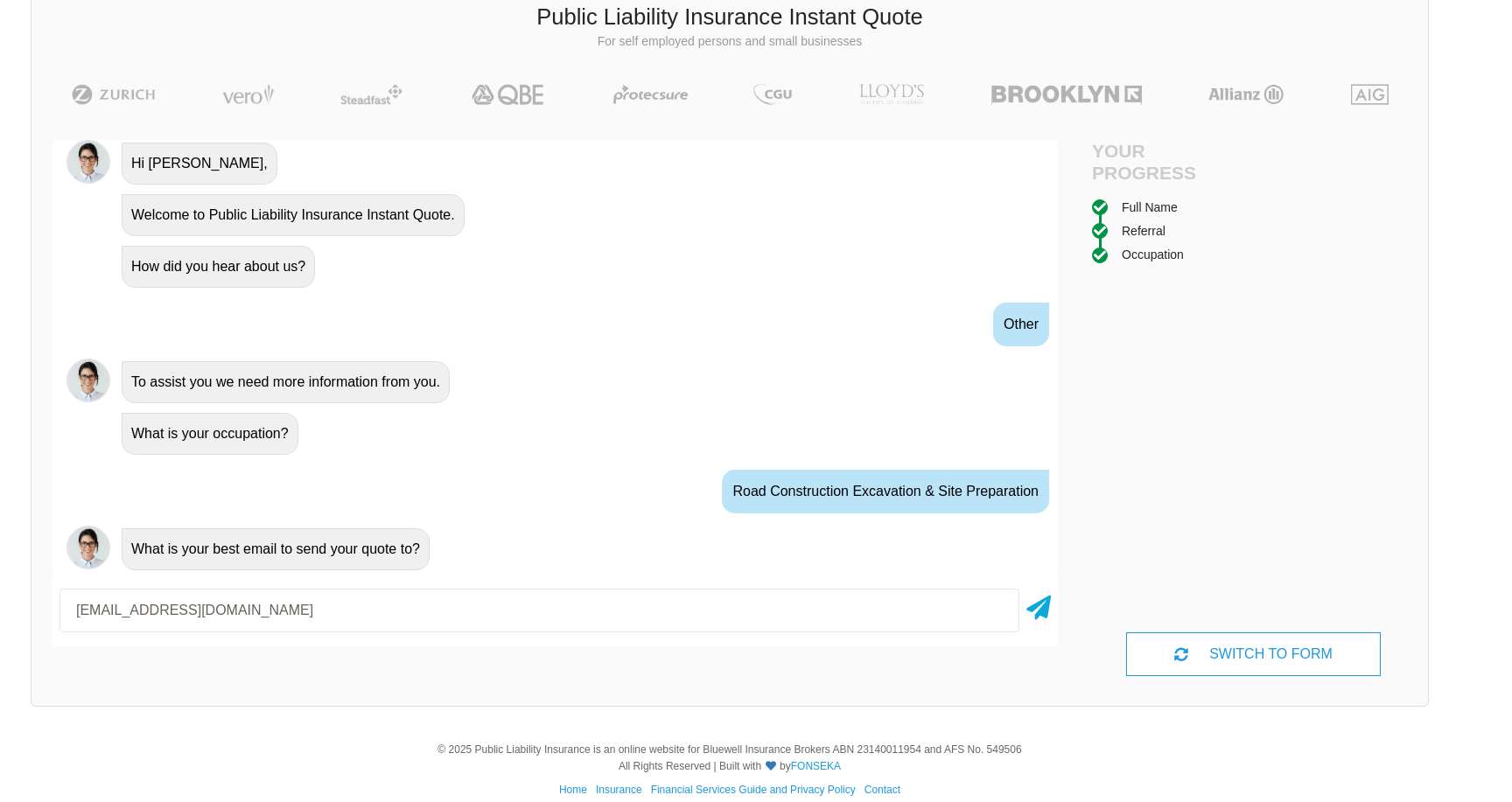
type input "tlmehic1@gmail.com"
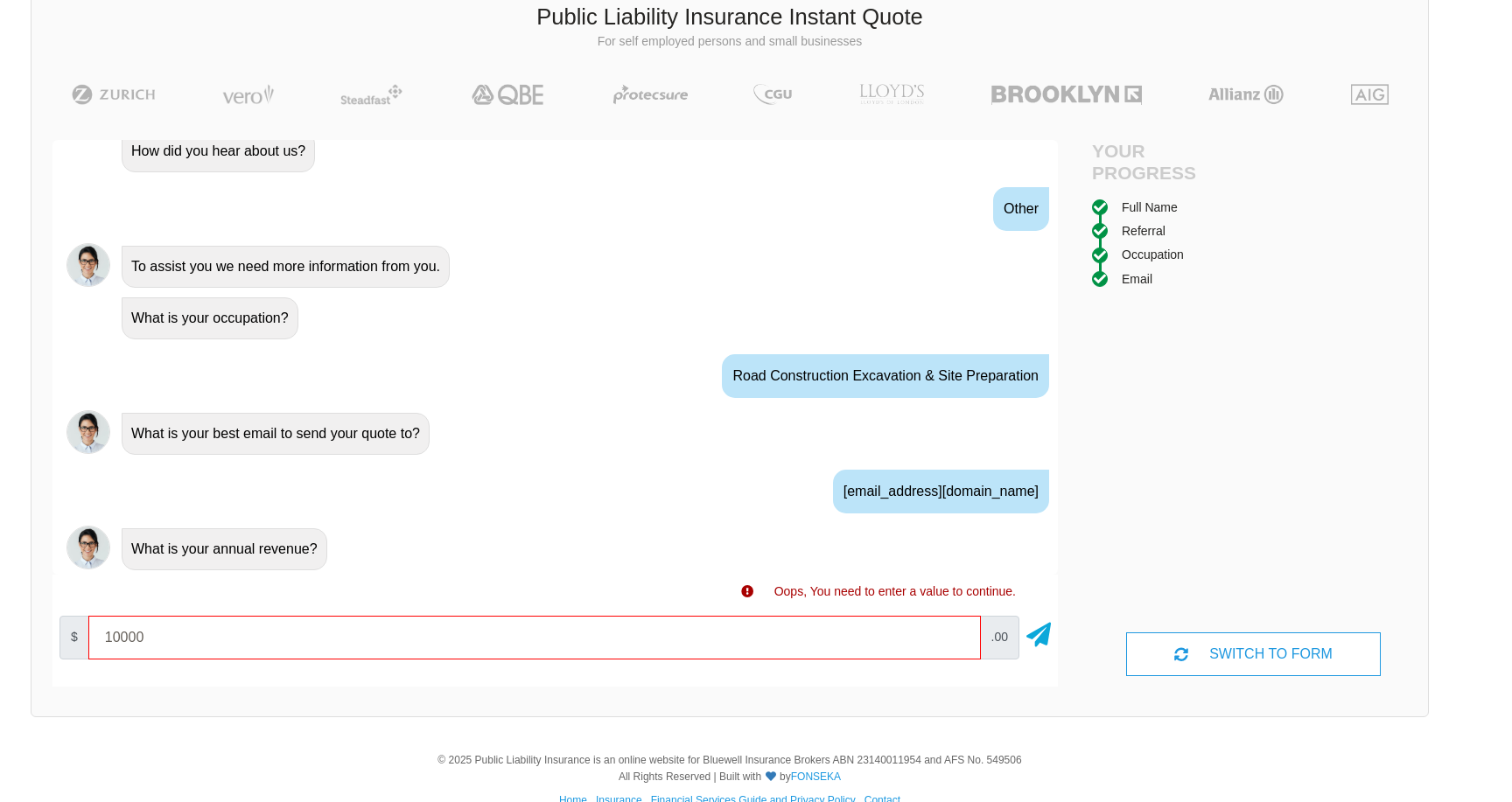
click at [958, 633] on input "10000" at bounding box center [534, 637] width 892 height 44
click at [958, 629] on input "10000" at bounding box center [534, 637] width 892 height 44
click at [958, 627] on input "20000" at bounding box center [534, 637] width 892 height 44
click at [958, 627] on input "30000" at bounding box center [534, 637] width 892 height 44
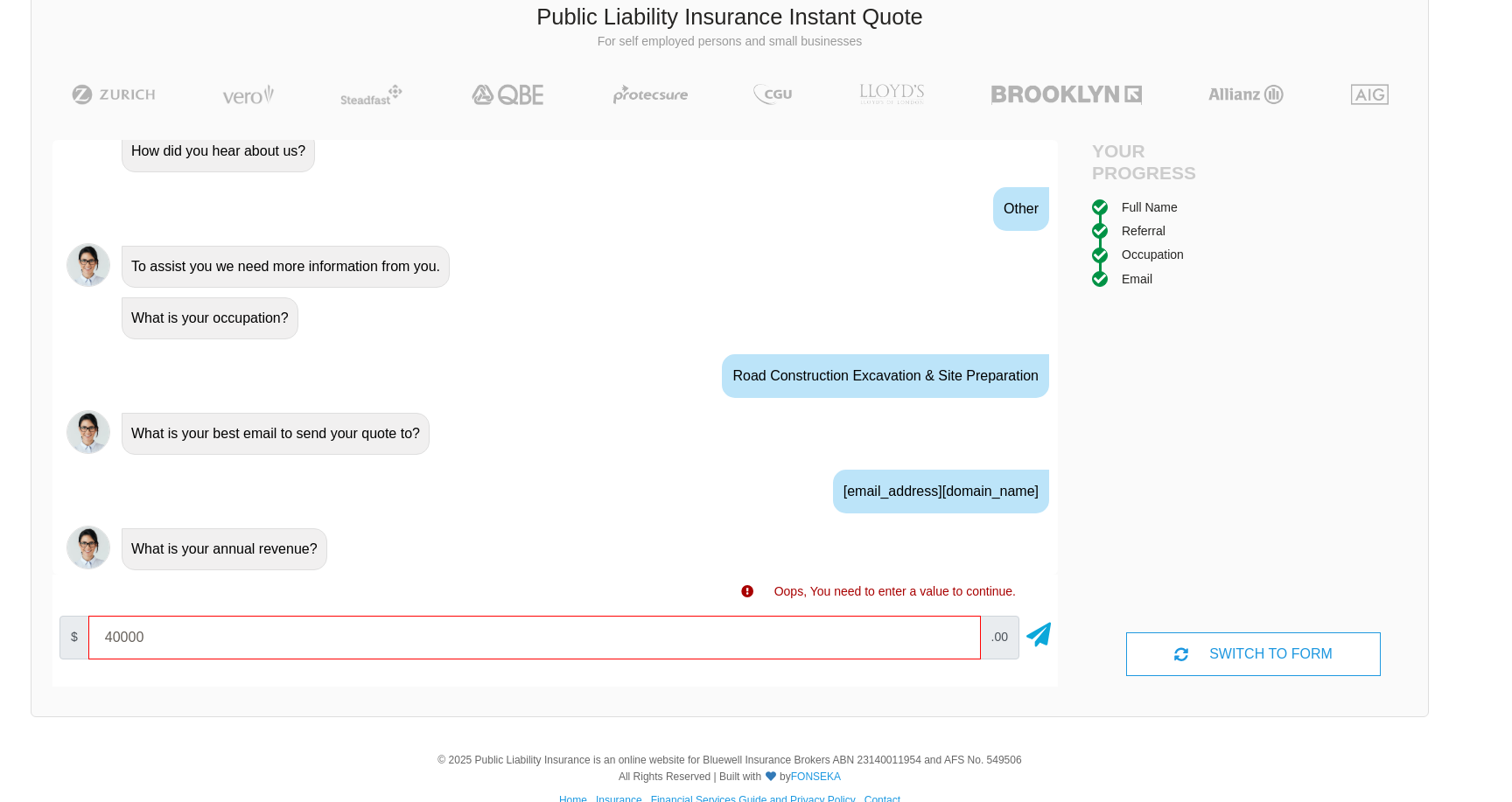
click at [958, 627] on input "40000" at bounding box center [534, 637] width 892 height 44
click at [958, 627] on input "50000" at bounding box center [534, 637] width 892 height 44
click at [958, 627] on input "60000" at bounding box center [534, 637] width 892 height 44
click at [958, 627] on input "70000" at bounding box center [534, 637] width 892 height 44
click at [958, 627] on input "80000" at bounding box center [534, 637] width 892 height 44
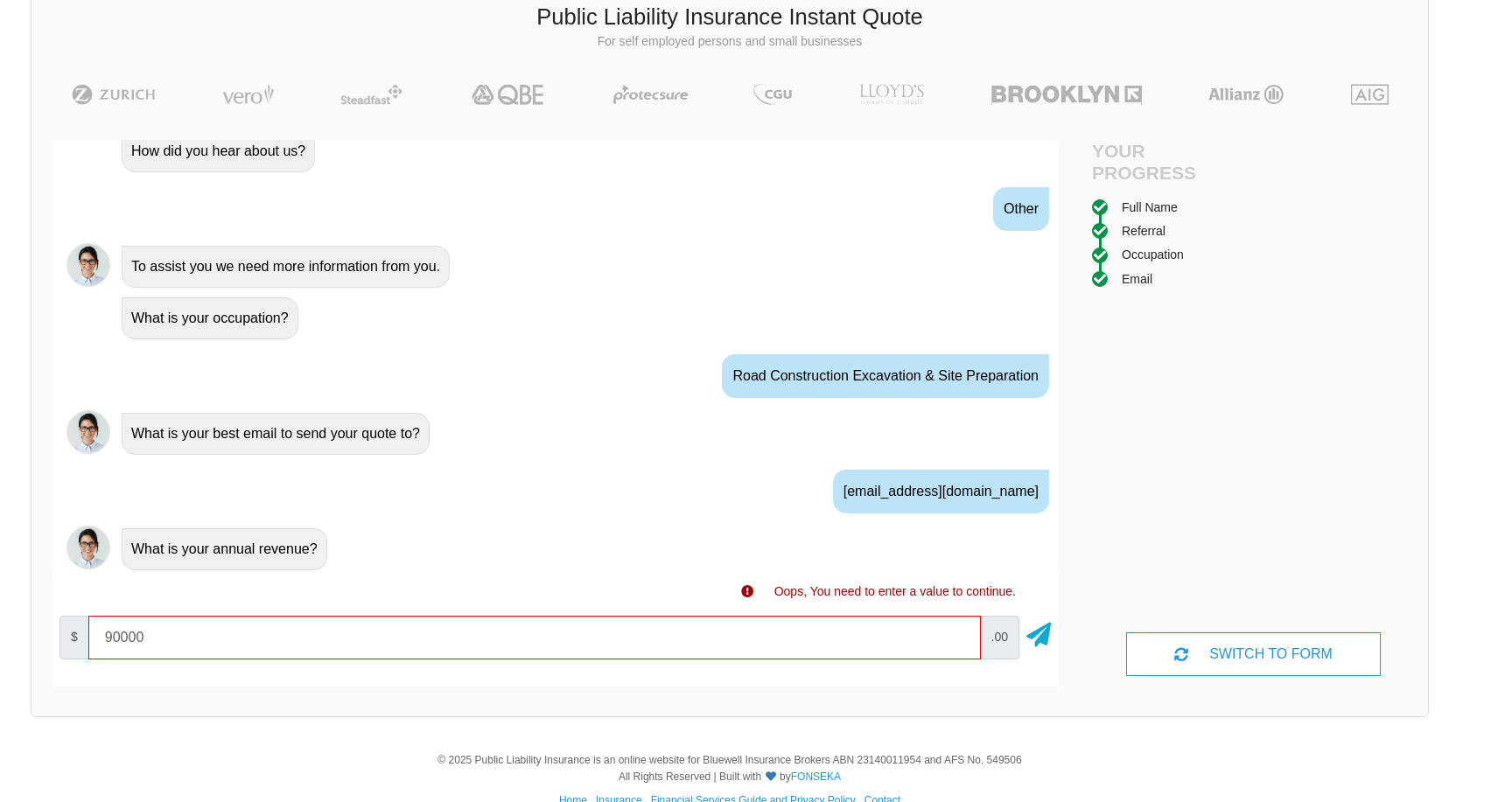
click at [958, 627] on input "90000" at bounding box center [534, 637] width 892 height 44
click at [958, 627] on input "100000" at bounding box center [534, 637] width 892 height 44
click at [958, 627] on input "110000" at bounding box center [534, 637] width 892 height 44
click at [958, 627] on input "120000" at bounding box center [534, 637] width 892 height 44
click at [958, 627] on input "130000" at bounding box center [534, 637] width 892 height 44
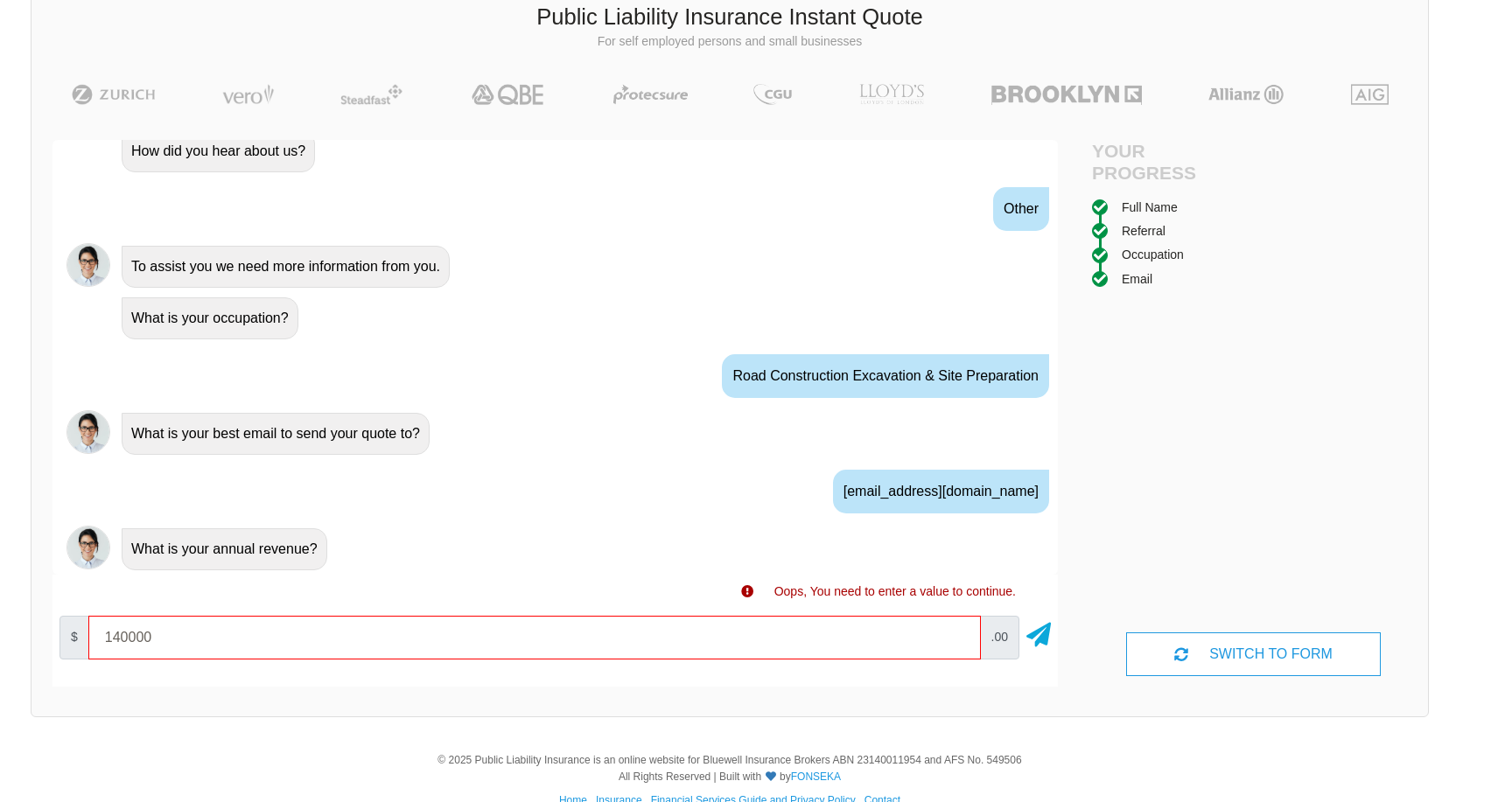
click at [958, 627] on input "140000" at bounding box center [534, 637] width 892 height 44
click at [958, 627] on input "150000" at bounding box center [534, 637] width 892 height 44
click at [958, 627] on input "160000" at bounding box center [534, 637] width 892 height 44
click at [958, 627] on input "170000" at bounding box center [534, 637] width 892 height 44
click at [958, 627] on input "180000" at bounding box center [534, 637] width 892 height 44
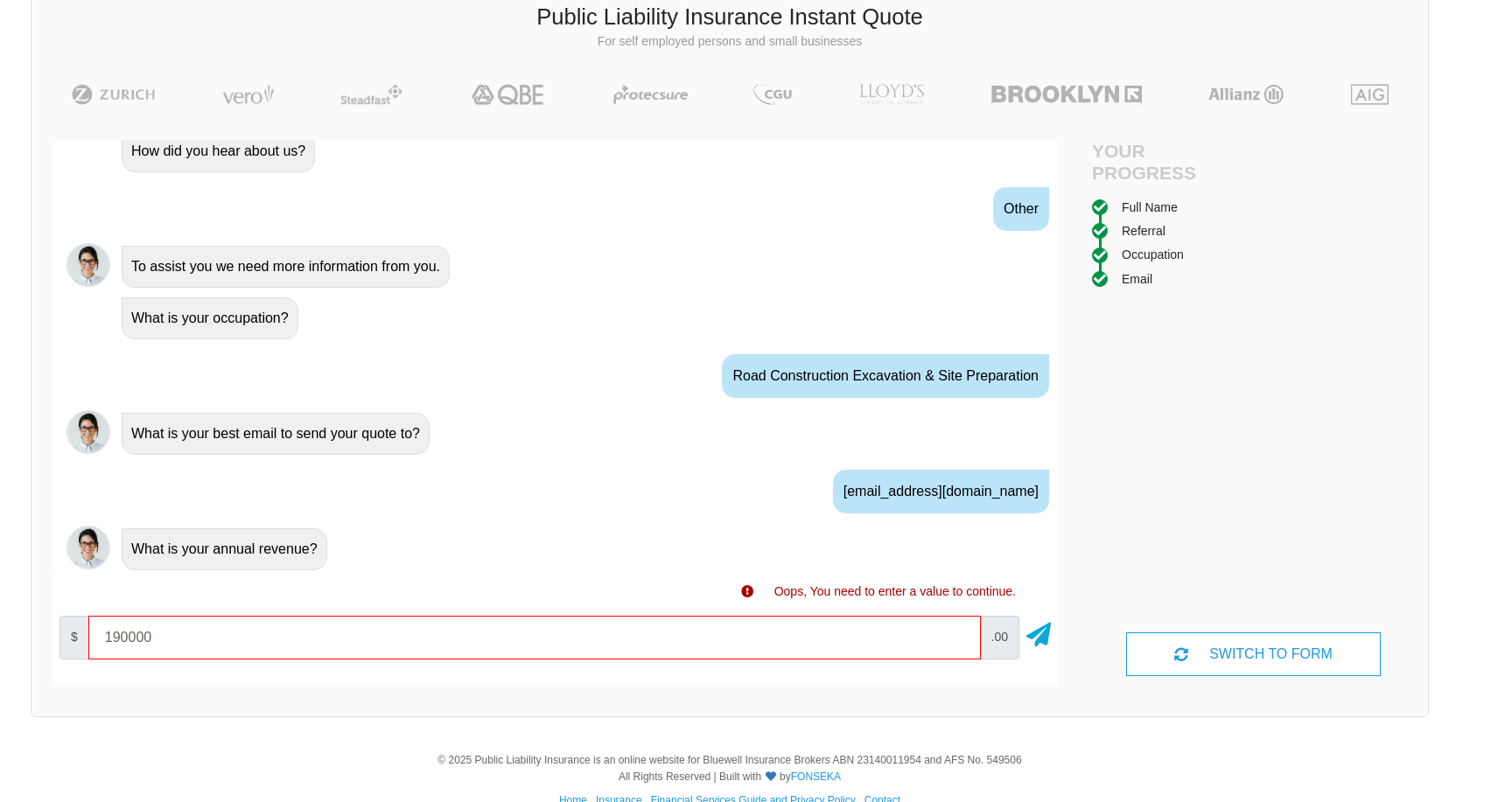
click at [958, 627] on input "190000" at bounding box center [534, 637] width 892 height 44
click at [958, 627] on input "200000" at bounding box center [534, 637] width 892 height 44
click at [958, 627] on input "210000" at bounding box center [534, 637] width 892 height 44
click at [958, 627] on input "220000" at bounding box center [534, 637] width 892 height 44
click at [958, 627] on input "230000" at bounding box center [534, 637] width 892 height 44
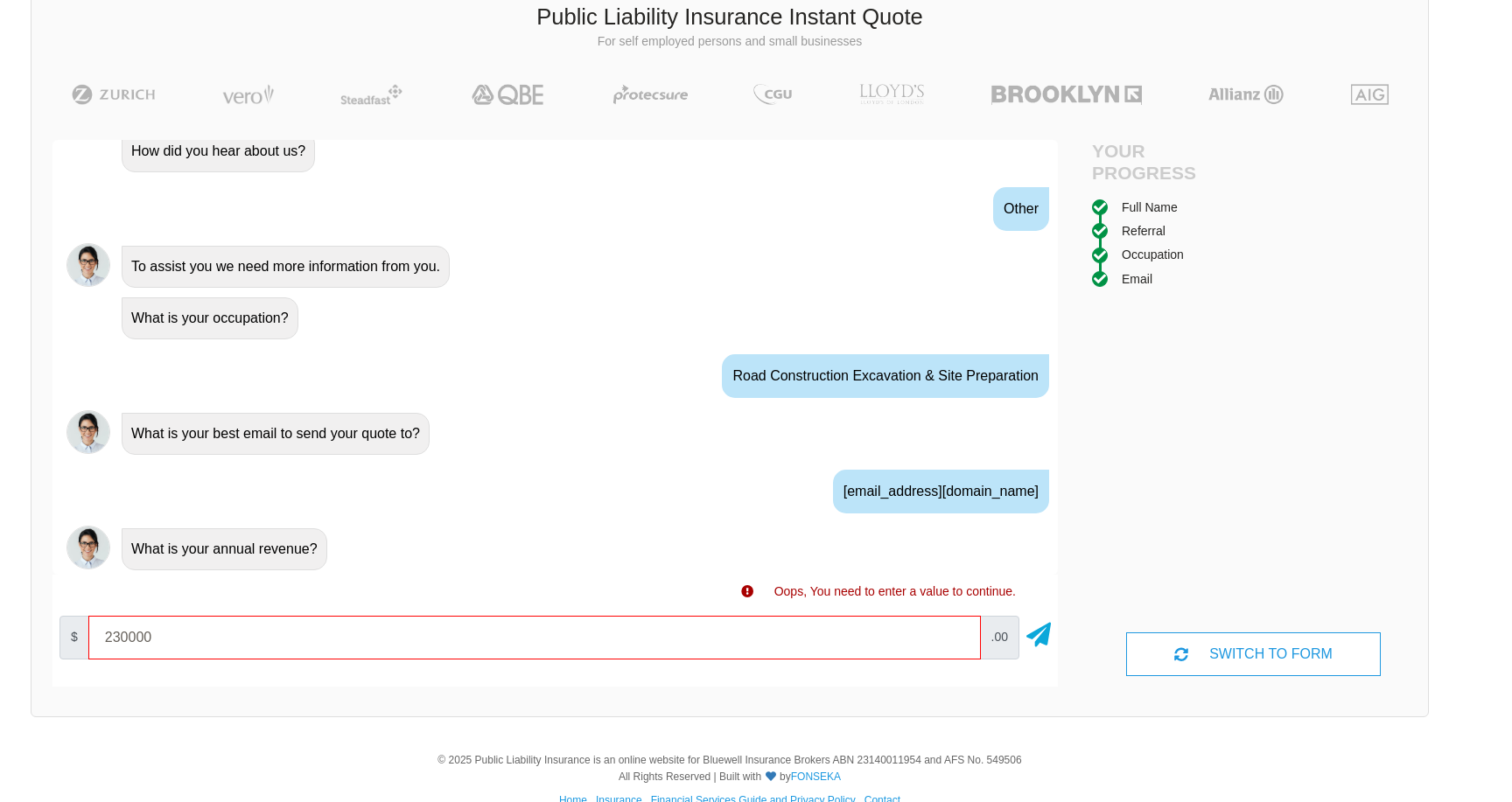
type input "240000"
click at [958, 627] on input "240000" at bounding box center [534, 637] width 892 height 44
click at [1039, 632] on icon at bounding box center [1039, 631] width 25 height 32
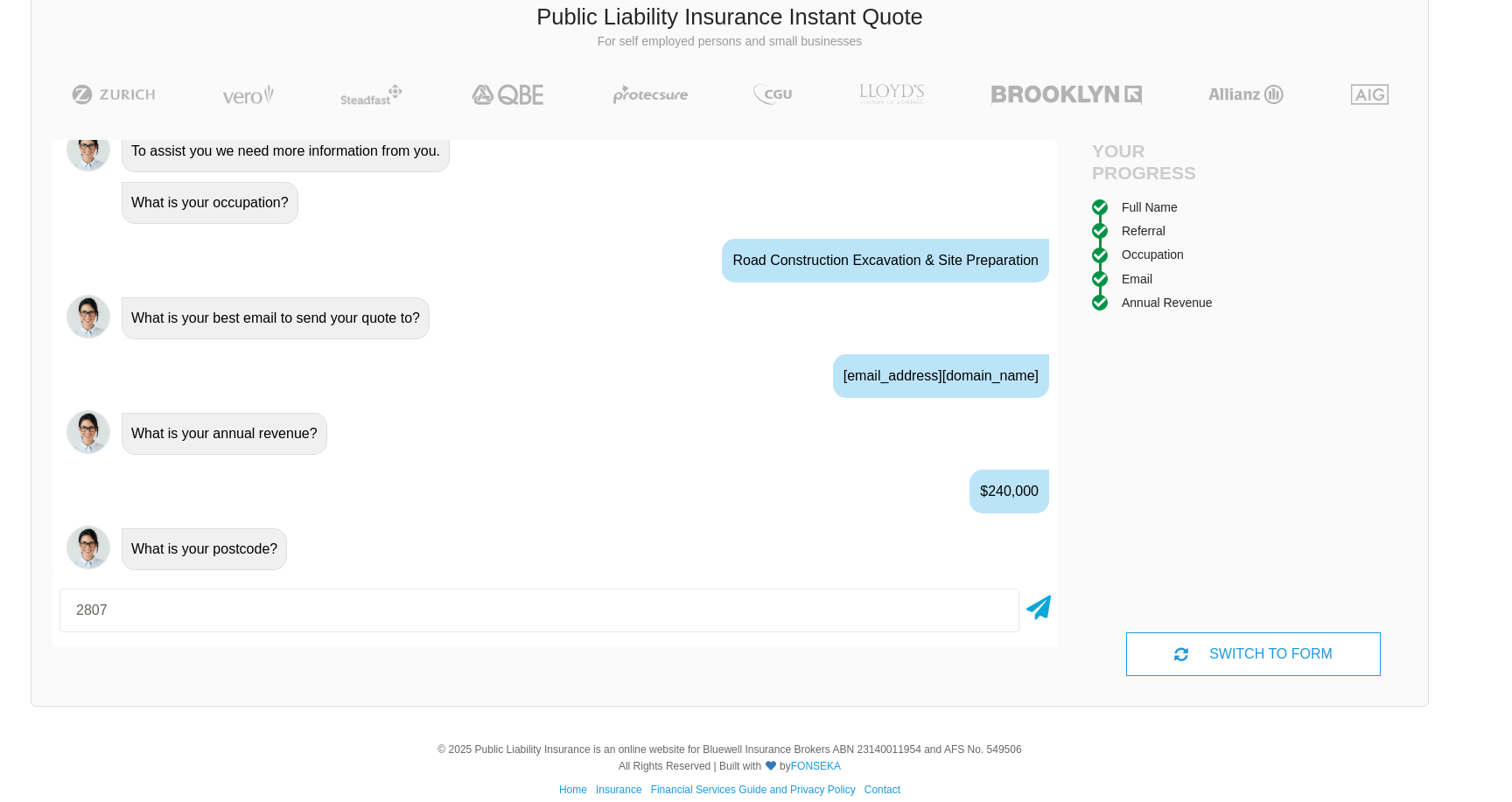
type input "2807"
click at [1051, 600] on div "2807" at bounding box center [555, 610] width 1005 height 57
click at [1039, 600] on icon at bounding box center [1039, 604] width 25 height 32
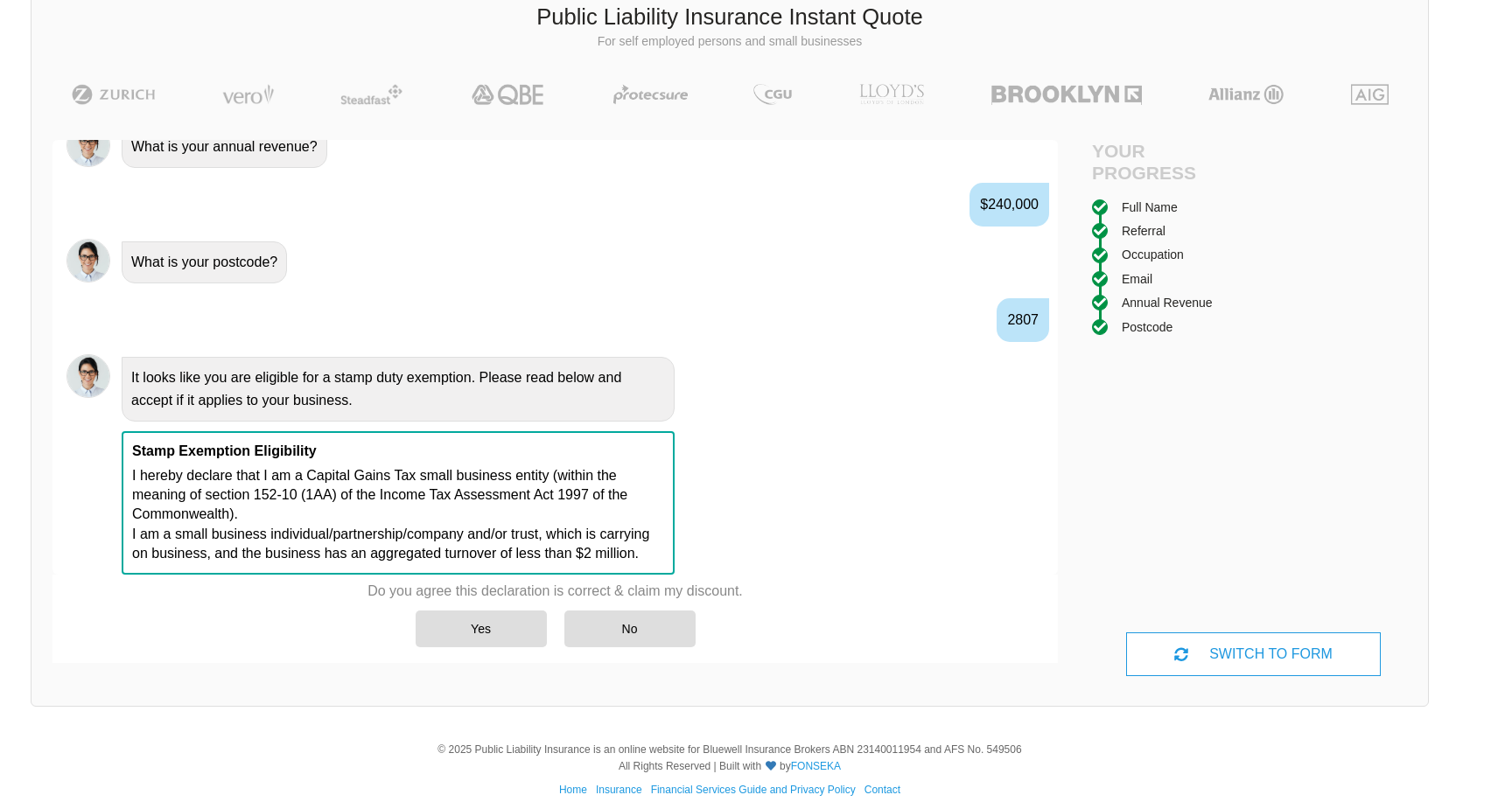
scroll to position [1282, 0]
click at [490, 627] on div "Yes" at bounding box center [481, 629] width 131 height 36
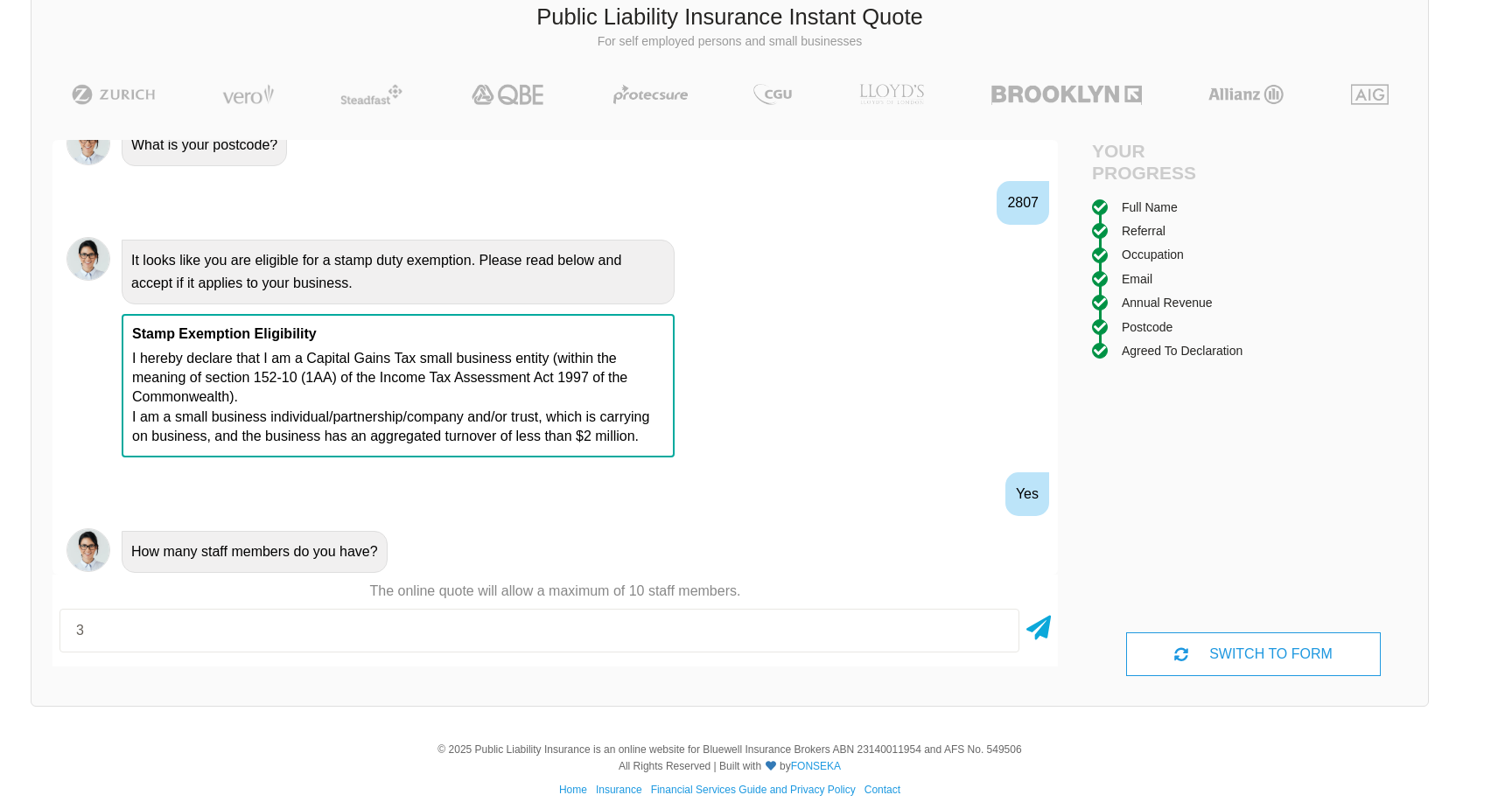
type input "3"
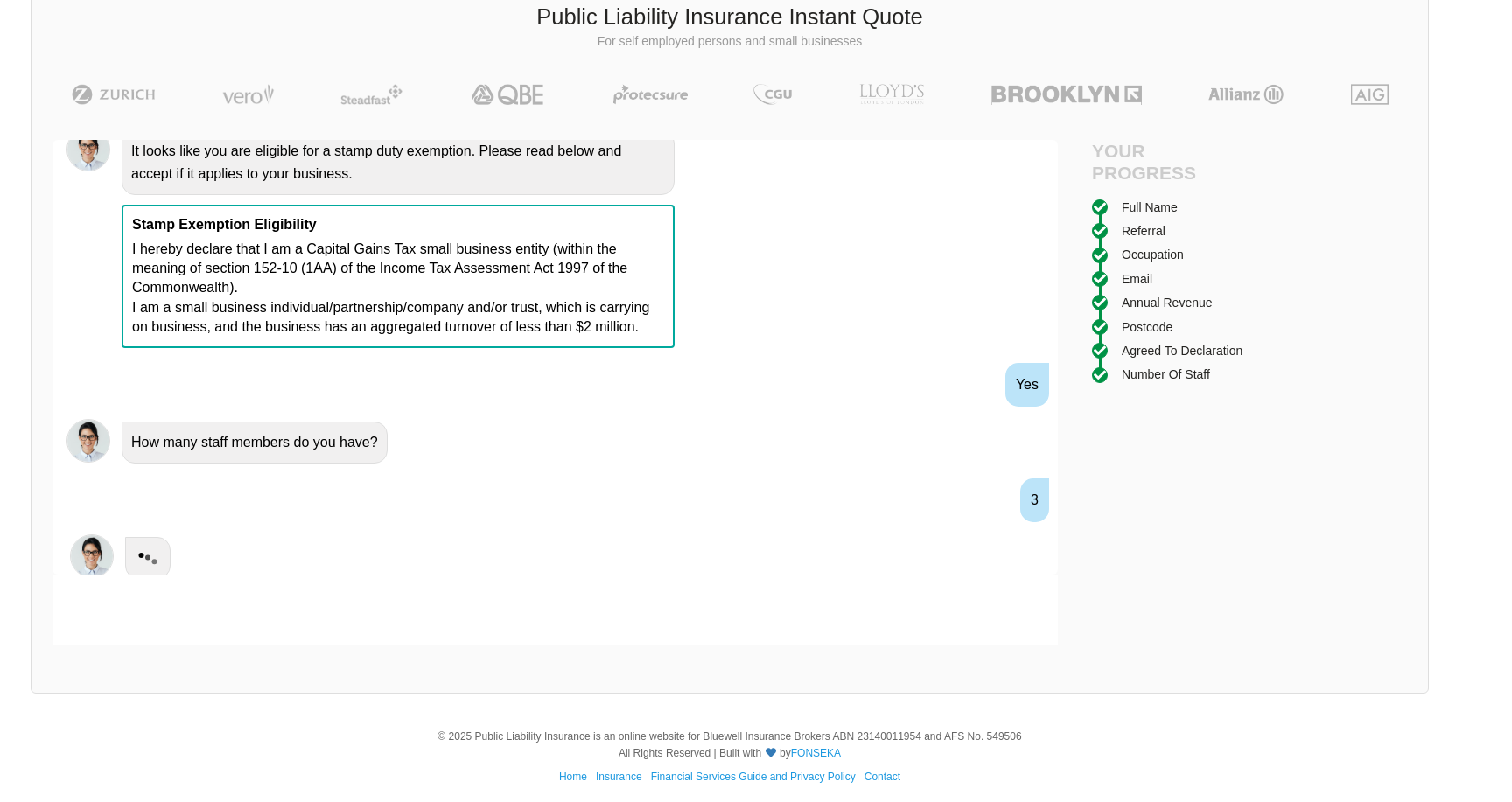
scroll to position [1513, 0]
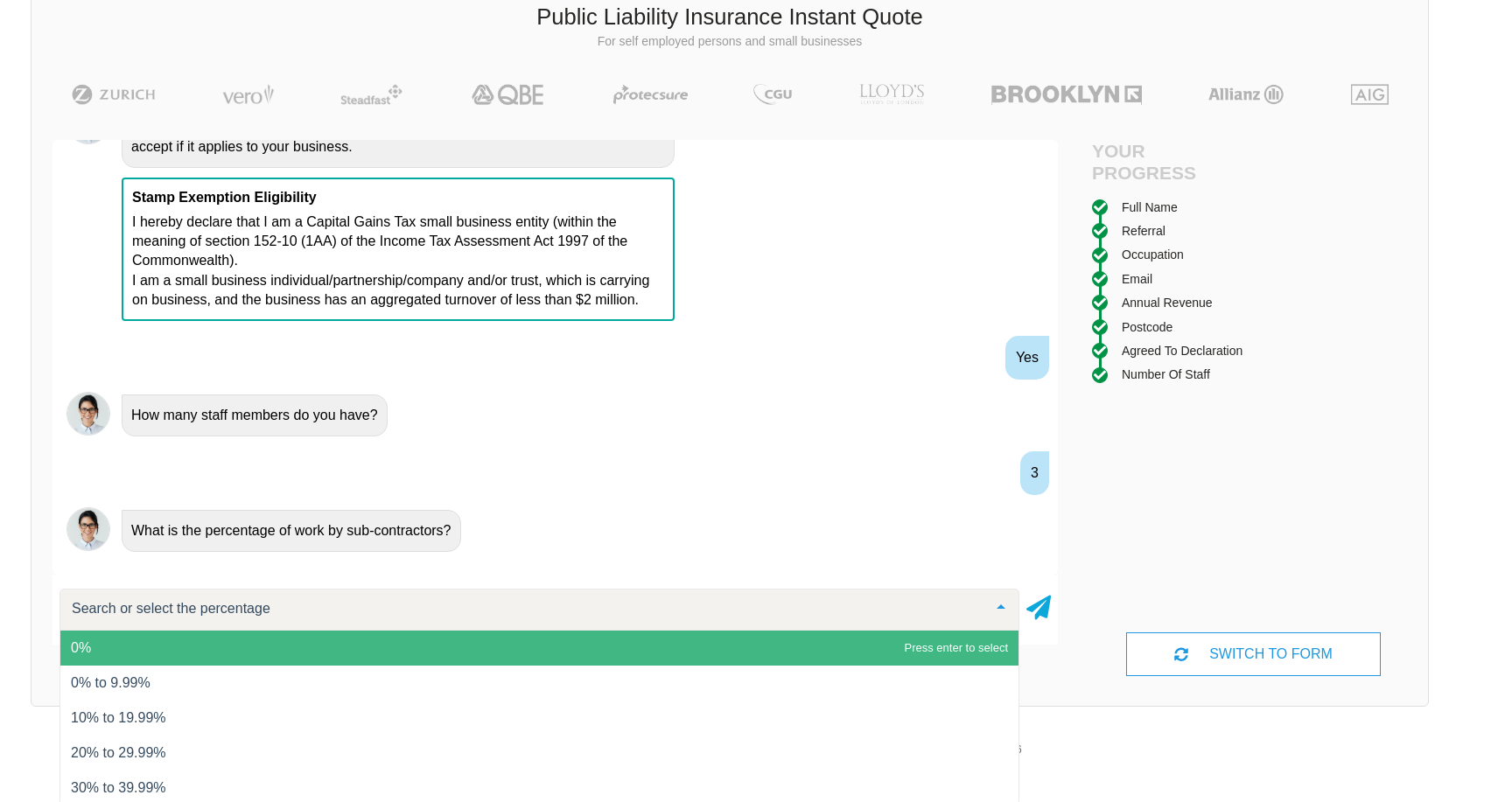
click at [479, 653] on span "0%" at bounding box center [539, 648] width 958 height 35
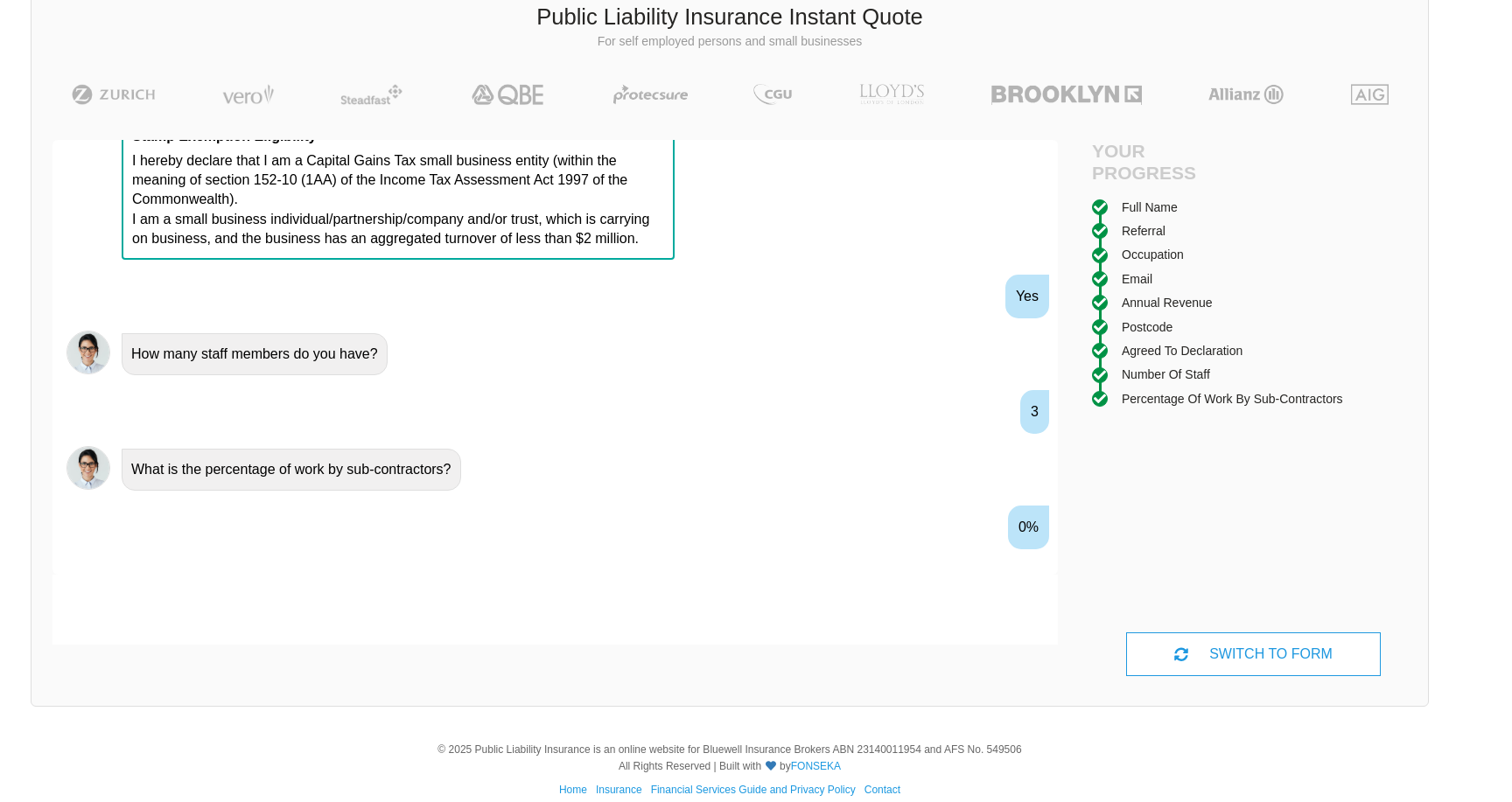
scroll to position [1629, 0]
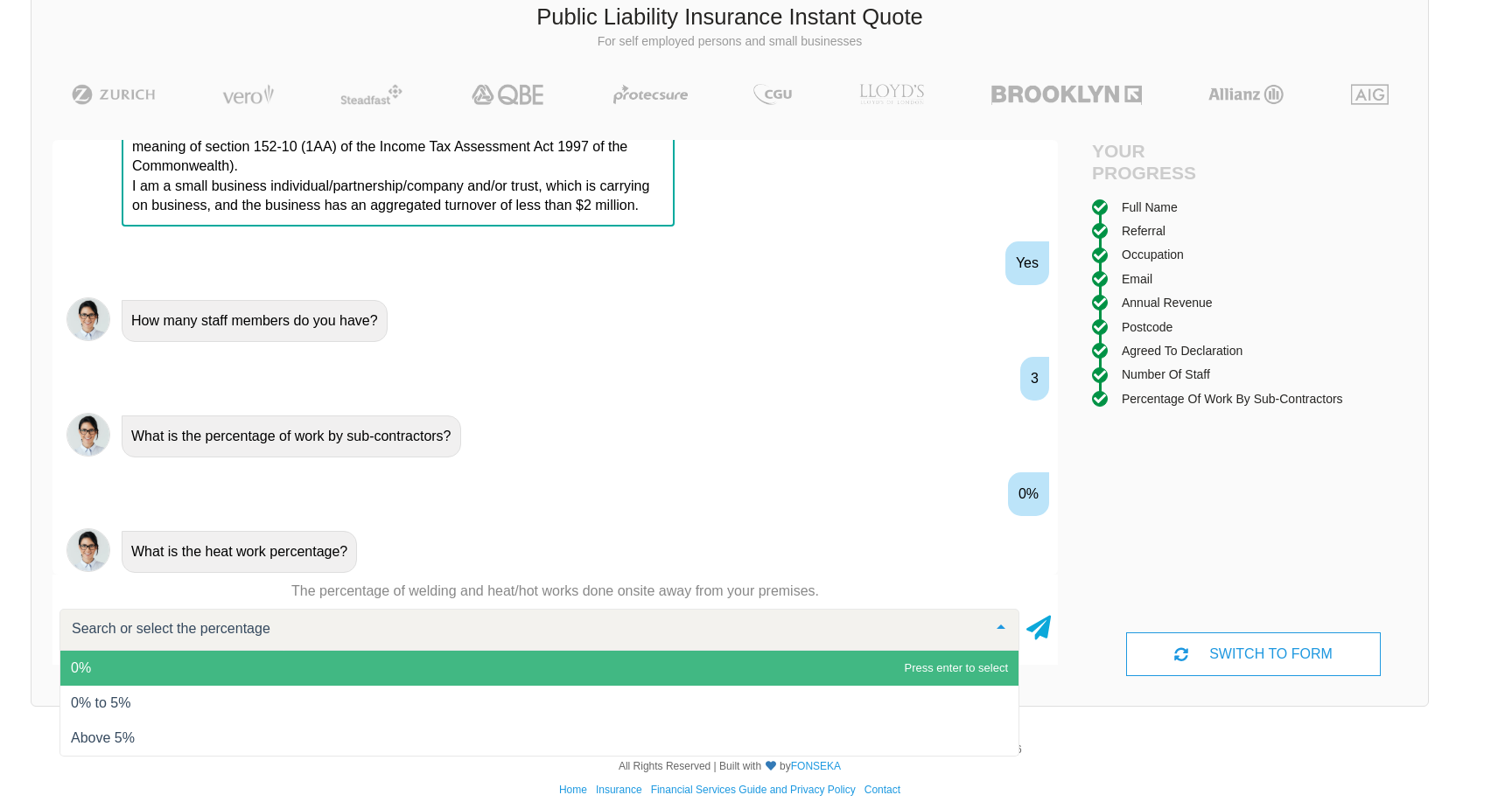
click at [476, 672] on span "0%" at bounding box center [539, 668] width 958 height 35
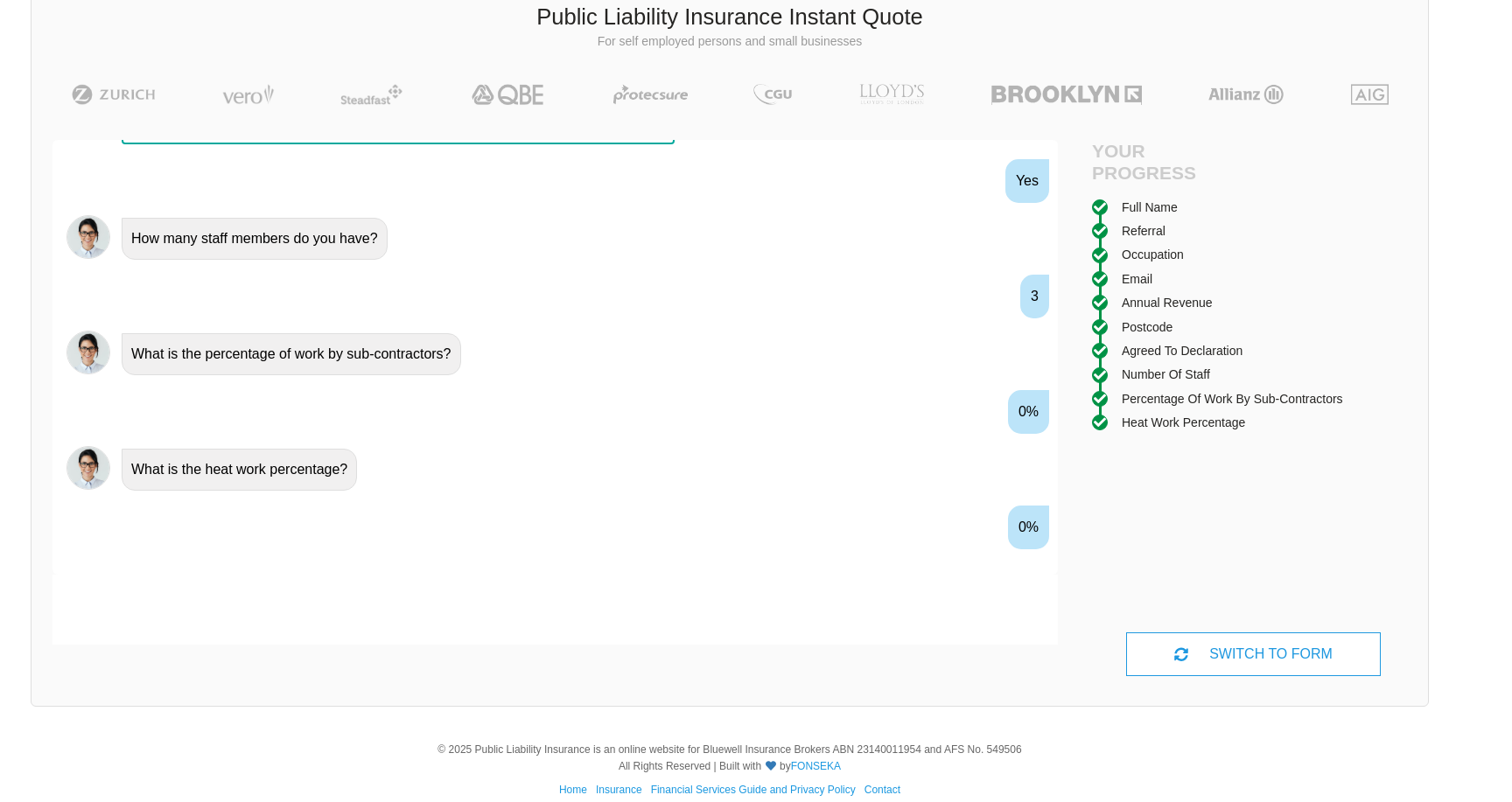
scroll to position [1744, 0]
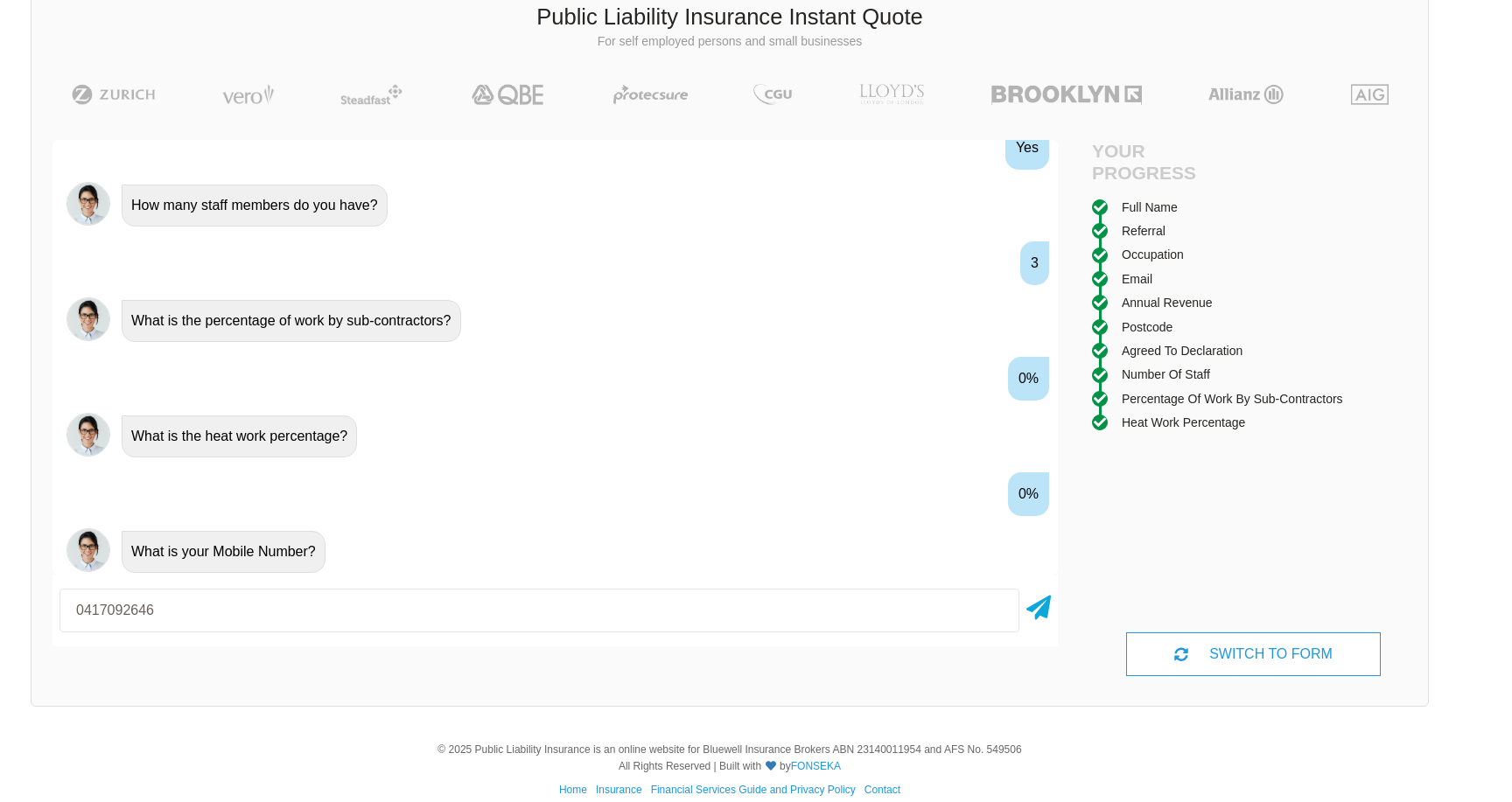
type input "0417092646"
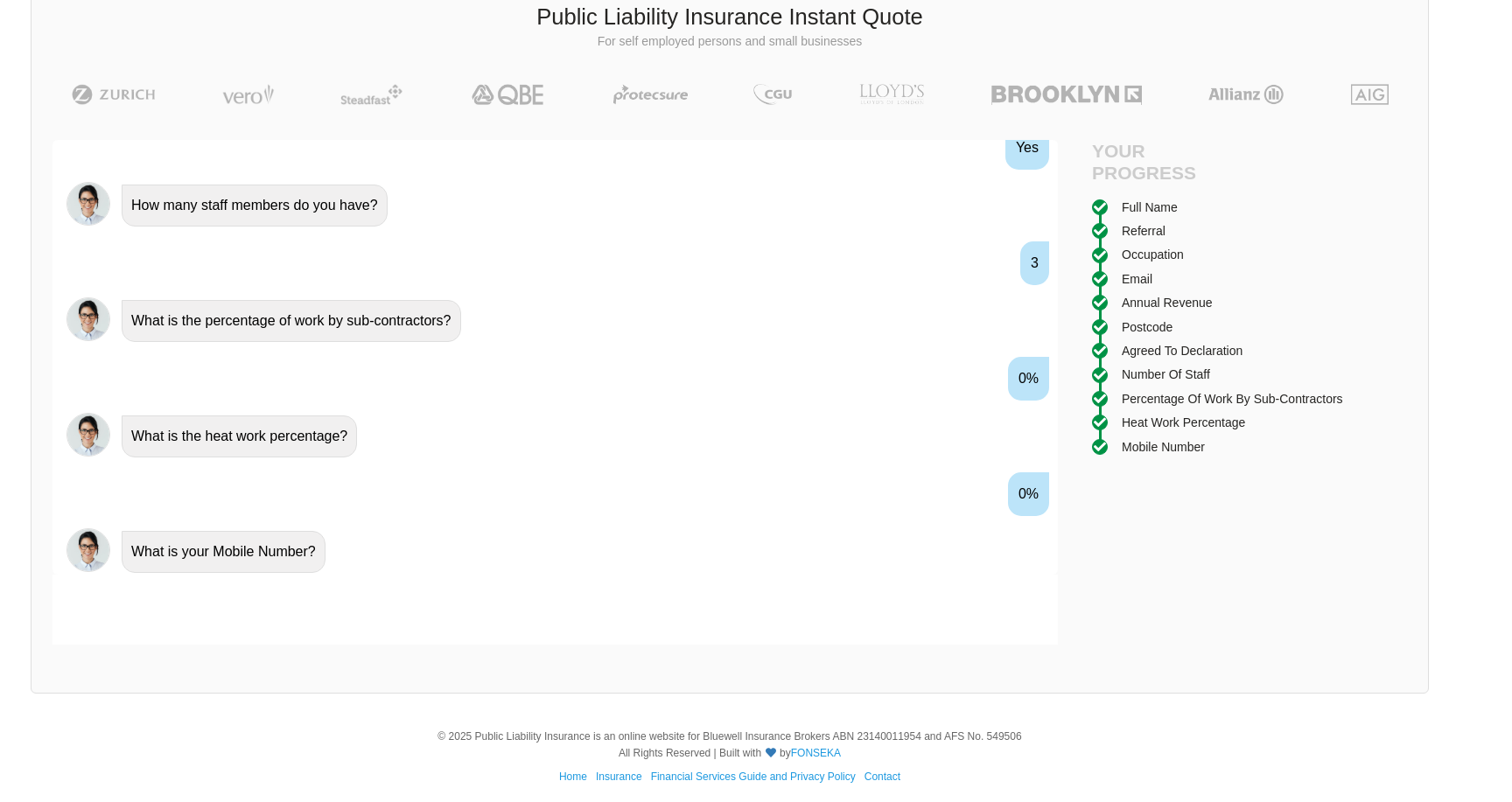
scroll to position [1860, 0]
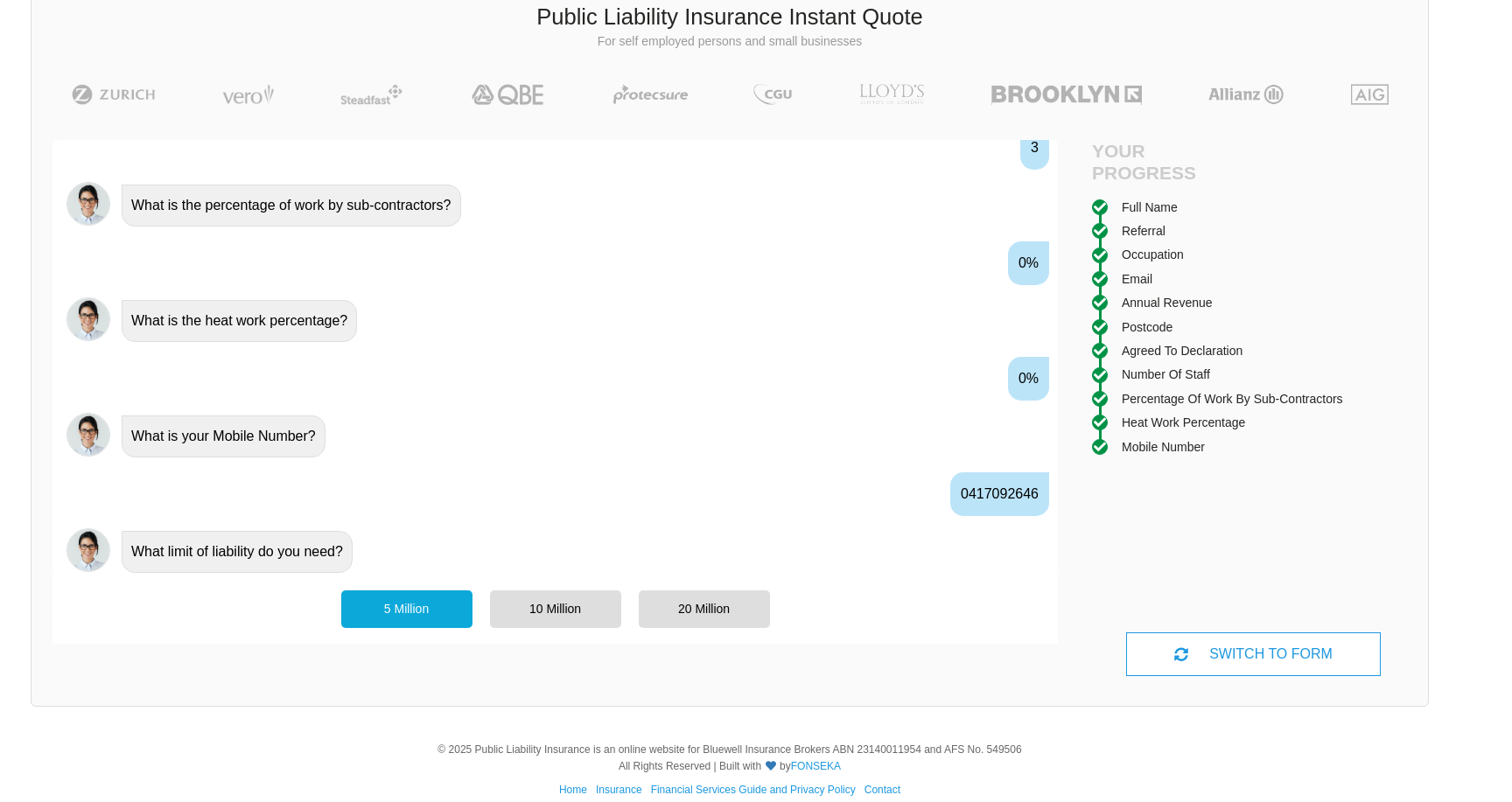
click at [457, 607] on div "5 Million" at bounding box center [407, 608] width 131 height 36
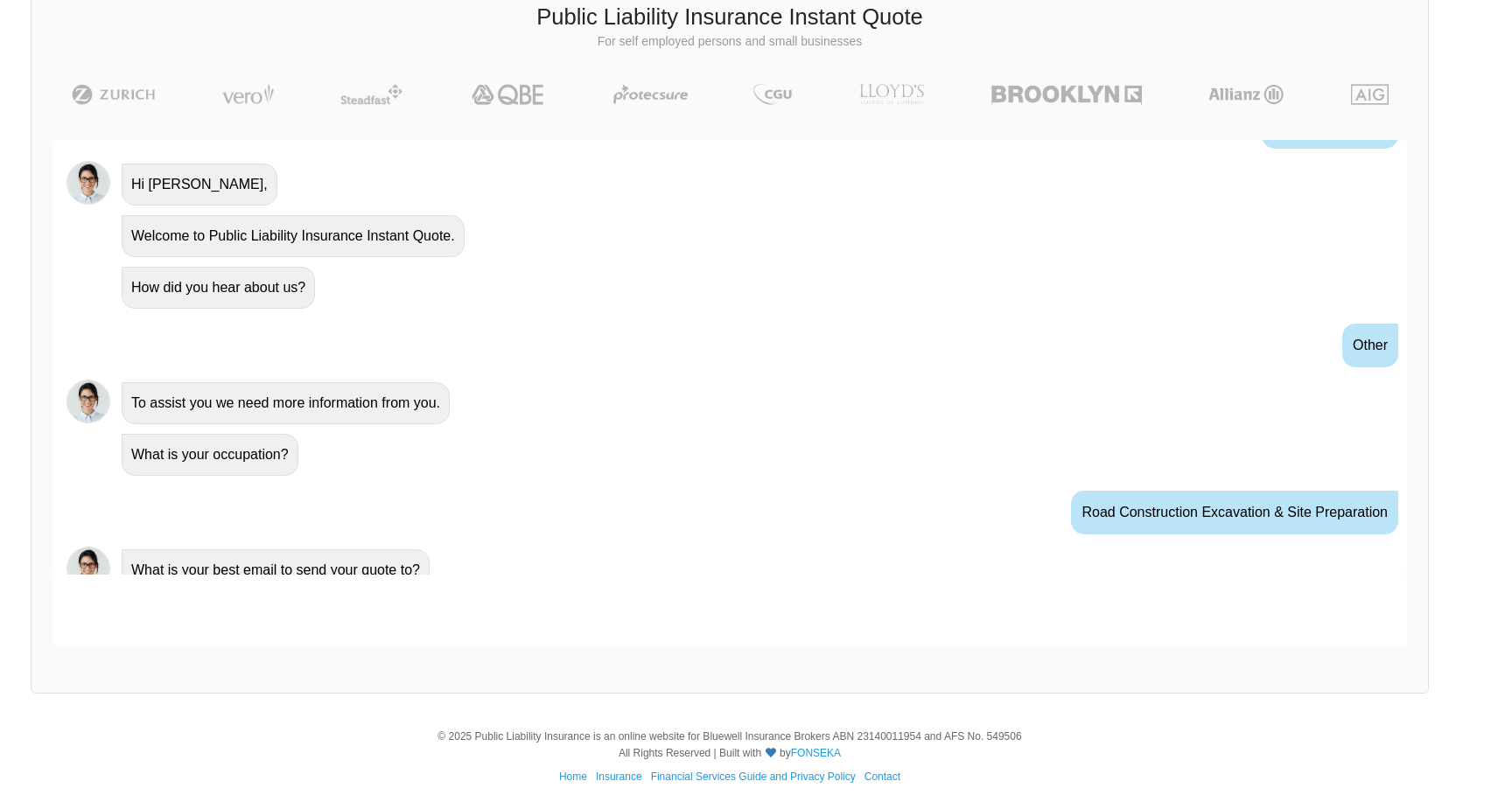
scroll to position [671, 0]
